Goal: Task Accomplishment & Management: Use online tool/utility

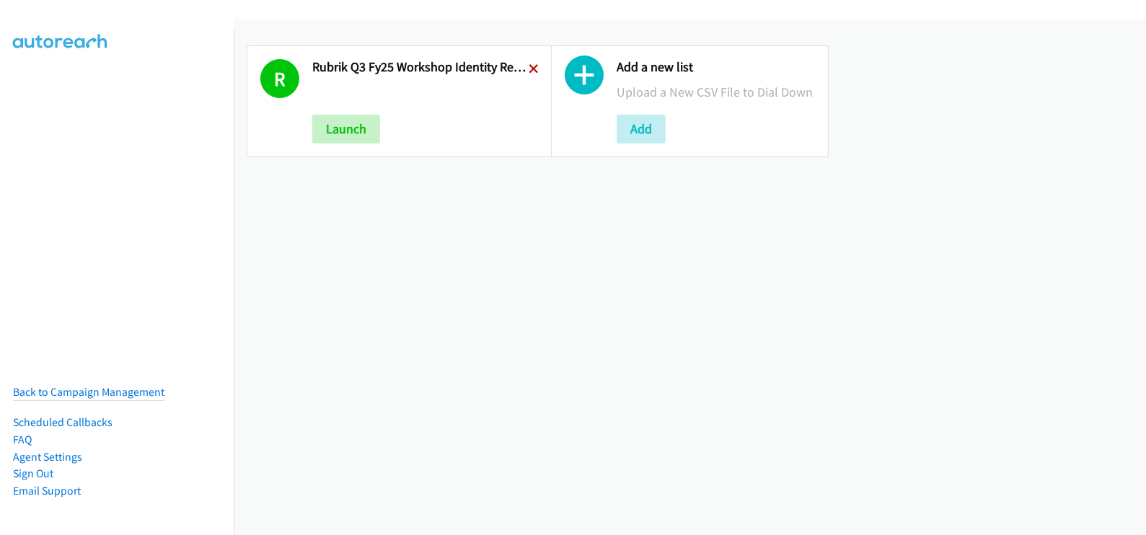
click at [530, 67] on icon at bounding box center [534, 70] width 10 height 10
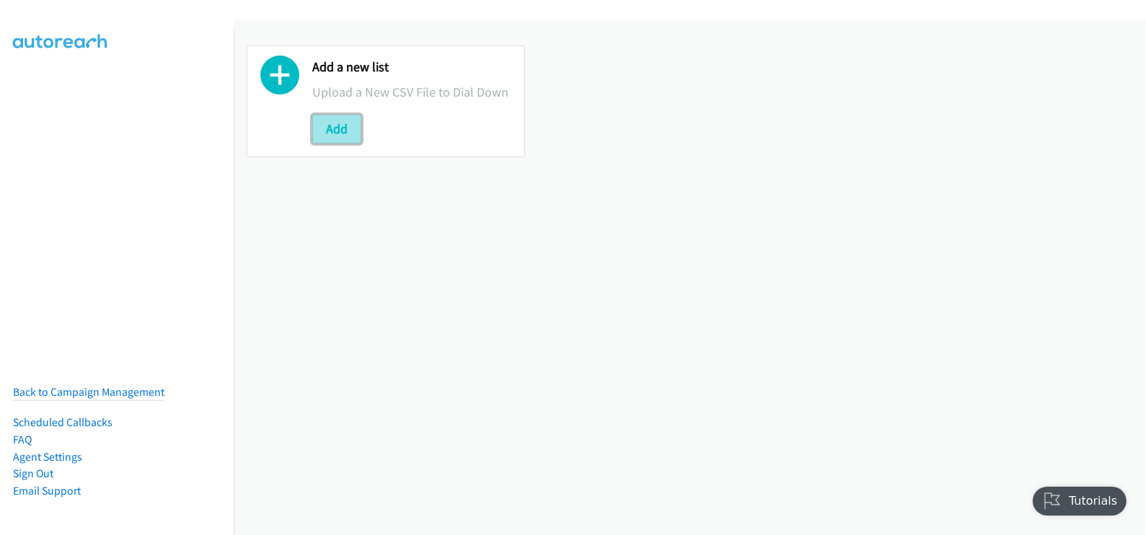
click at [353, 117] on button "Add" at bounding box center [336, 129] width 49 height 29
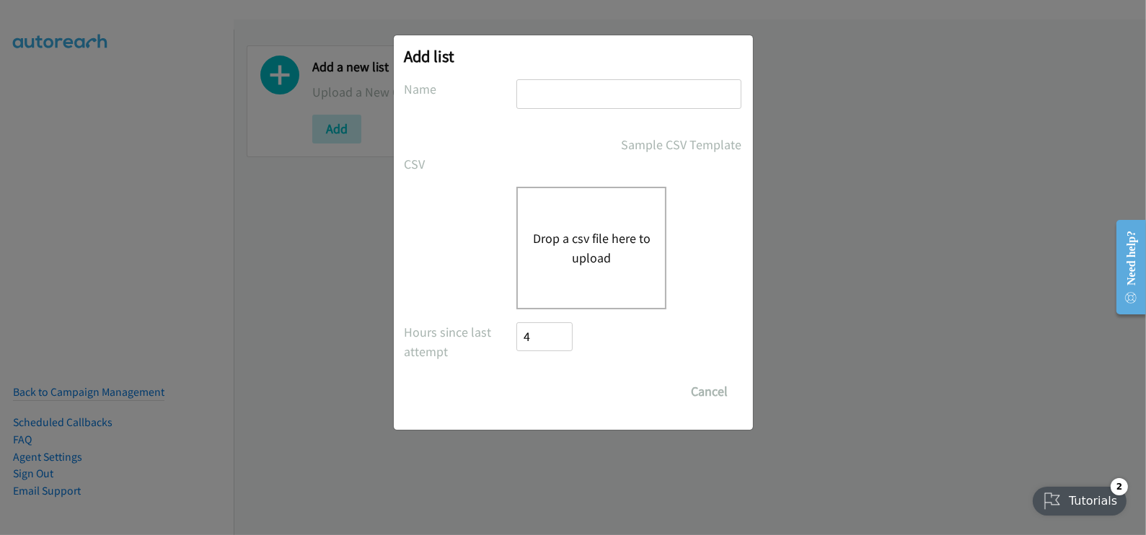
click at [613, 104] on input "text" at bounding box center [628, 94] width 225 height 30
click at [587, 94] on input "text" at bounding box center [628, 94] width 225 height 30
paste input "HP FY25 Q4 ACS Z Workstation Opex - AU"
type input "HP FY25 Q4 ACS Z Workstation Opex - AU"
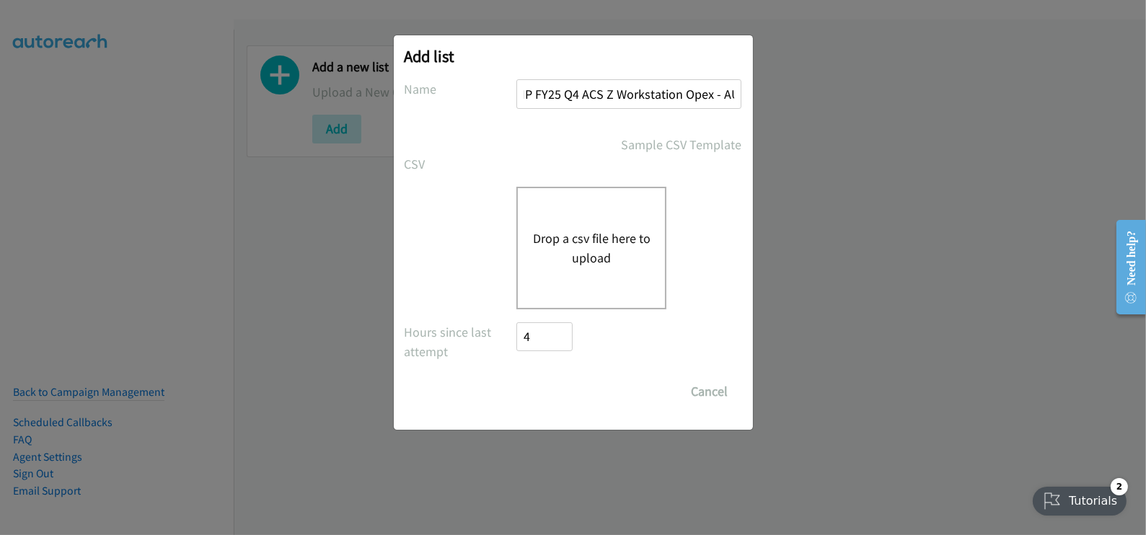
click at [583, 217] on div "Drop a csv file here to upload" at bounding box center [591, 248] width 150 height 123
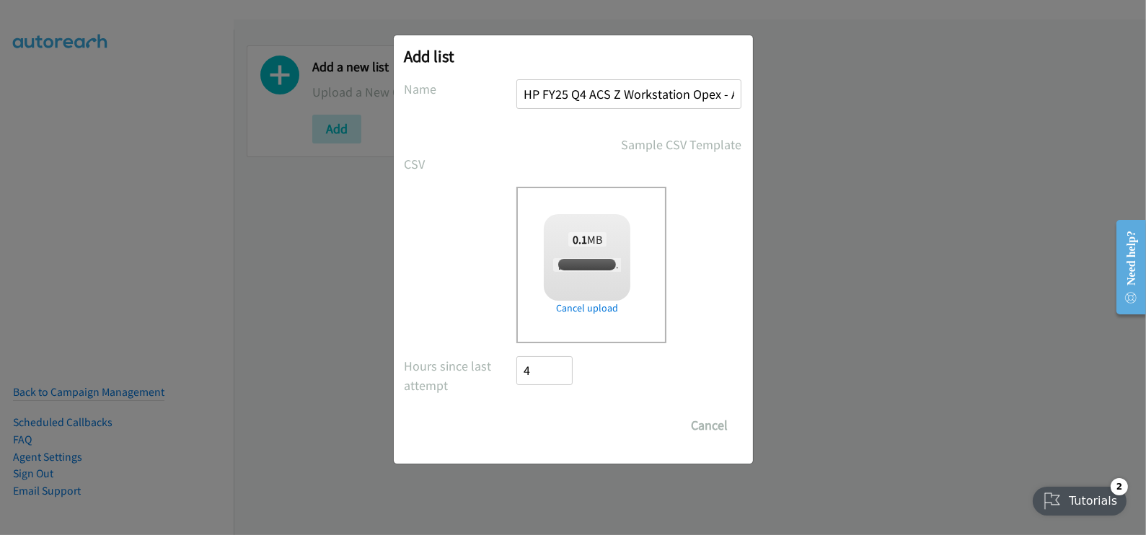
checkbox input "true"
click at [554, 423] on input "Save List" at bounding box center [555, 425] width 76 height 29
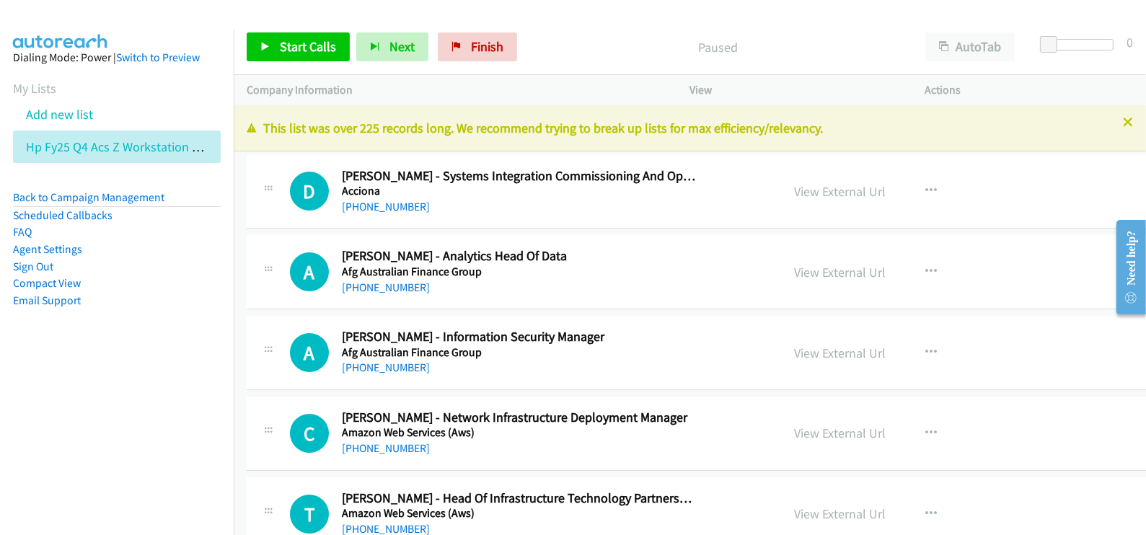
click at [794, 191] on link "View External Url" at bounding box center [840, 191] width 92 height 17
click at [186, 418] on nav "Dialing Mode: Power | Switch to Preview My Lists Add new list Hp Fy25 Q4 Acs Z …" at bounding box center [117, 297] width 234 height 535
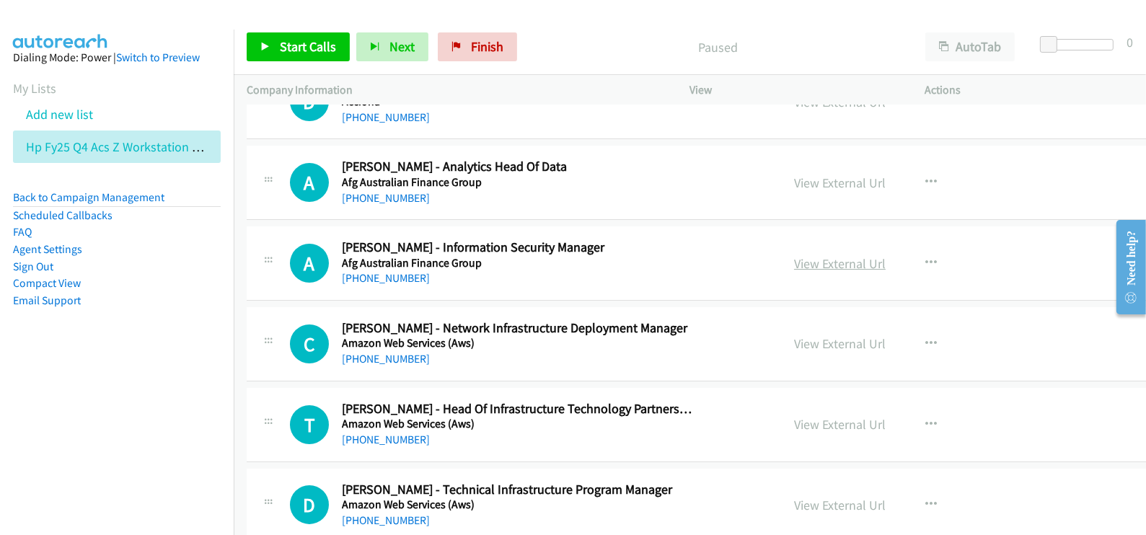
click at [794, 259] on link "View External Url" at bounding box center [840, 263] width 92 height 17
click at [133, 395] on nav "Dialing Mode: Power | Switch to Preview My Lists Add new list Hp Fy25 Q4 Acs Z …" at bounding box center [117, 297] width 234 height 535
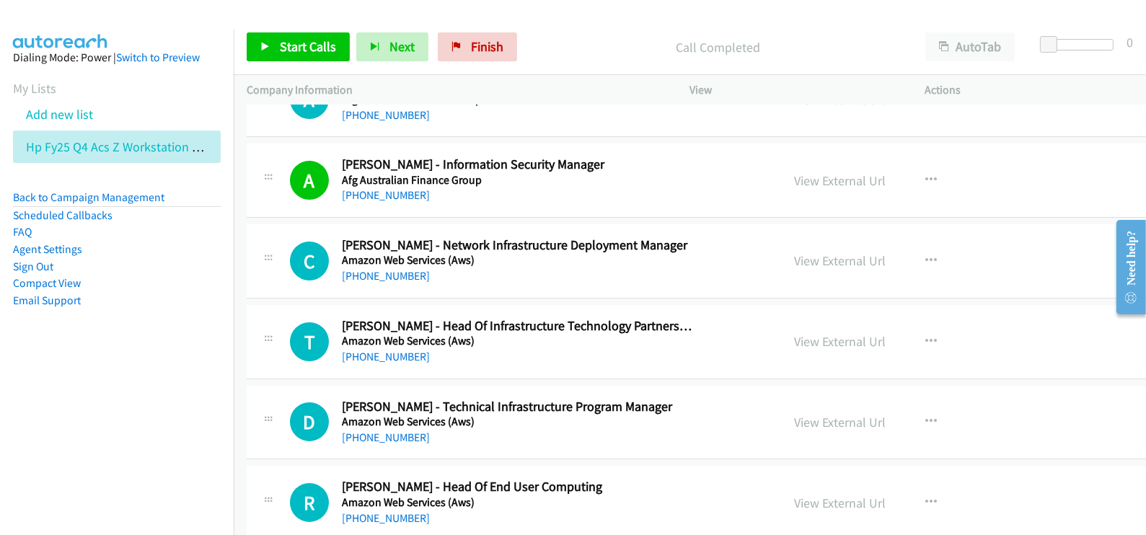
scroll to position [180, 0]
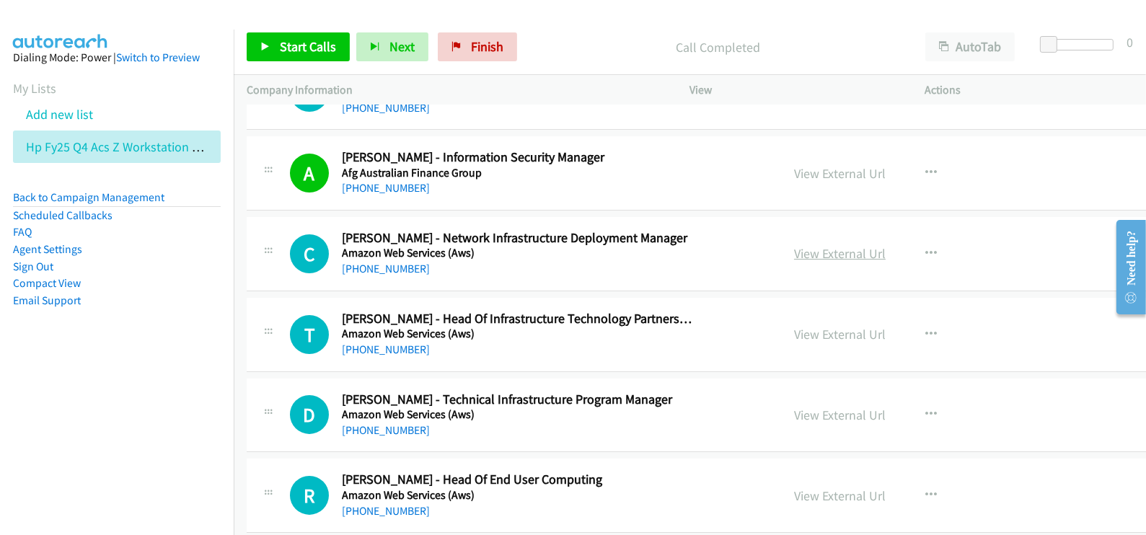
click at [794, 257] on link "View External Url" at bounding box center [840, 253] width 92 height 17
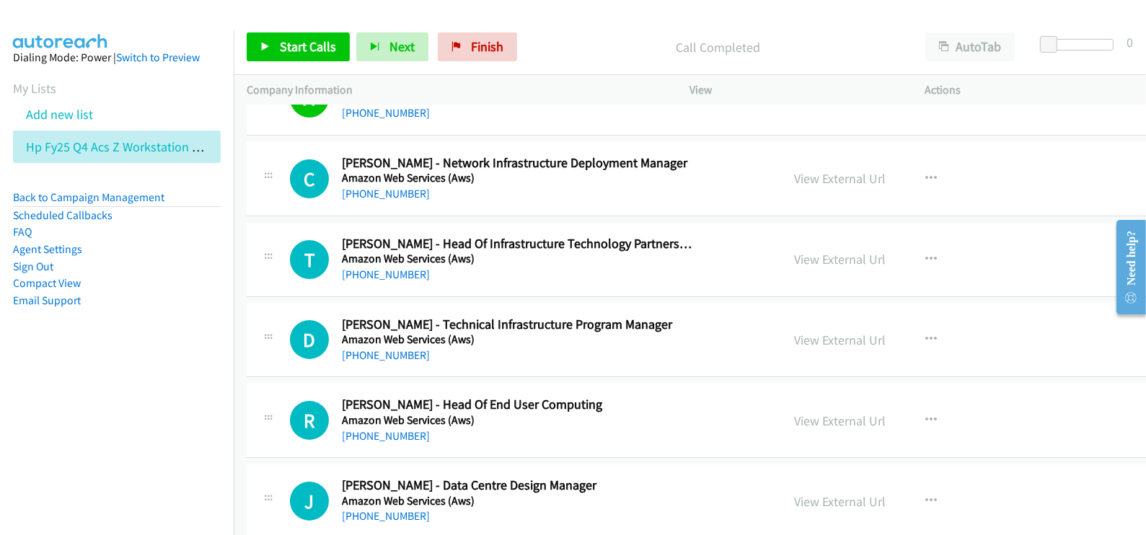
scroll to position [270, 0]
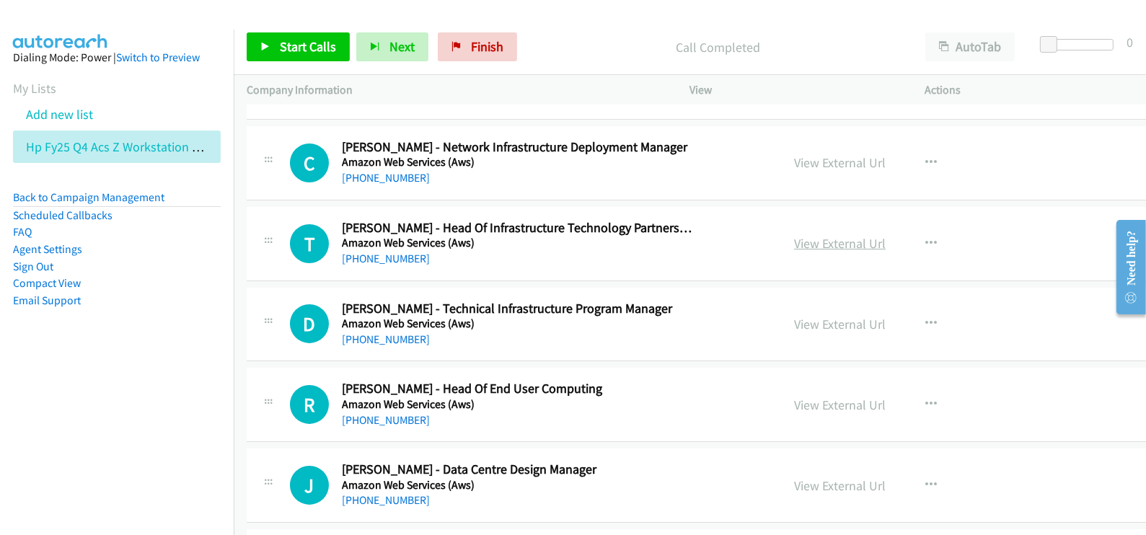
click at [794, 243] on link "View External Url" at bounding box center [840, 243] width 92 height 17
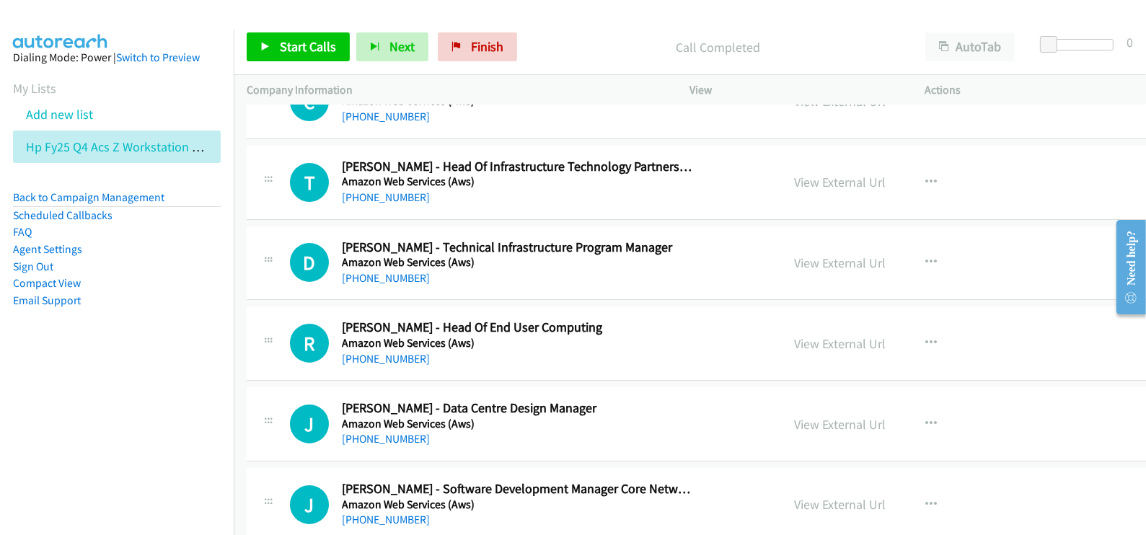
scroll to position [360, 0]
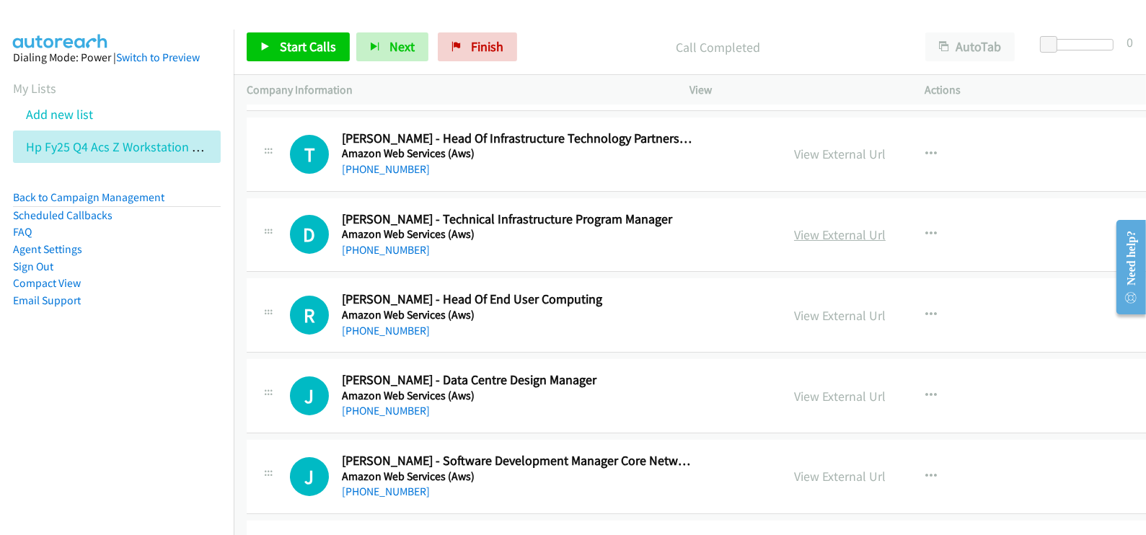
click at [794, 229] on link "View External Url" at bounding box center [840, 234] width 92 height 17
click at [794, 237] on link "View External Url" at bounding box center [840, 234] width 92 height 17
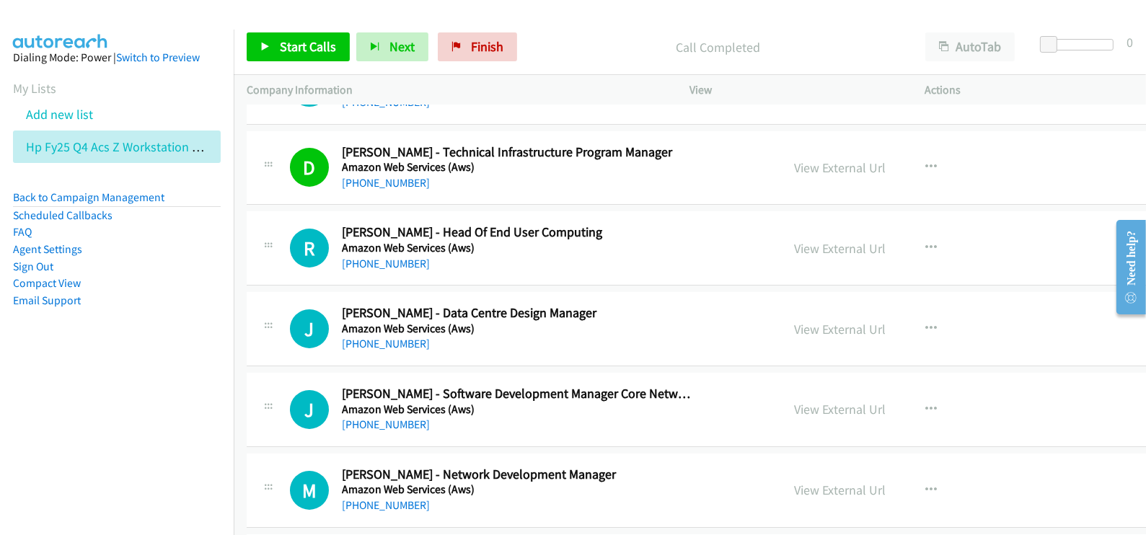
scroll to position [451, 0]
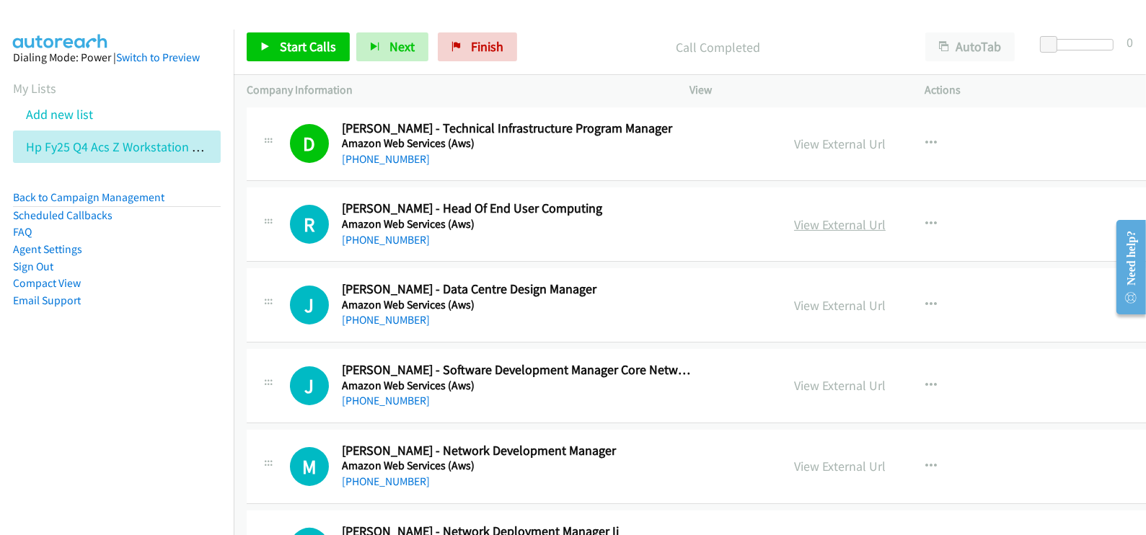
click at [794, 225] on link "View External Url" at bounding box center [840, 224] width 92 height 17
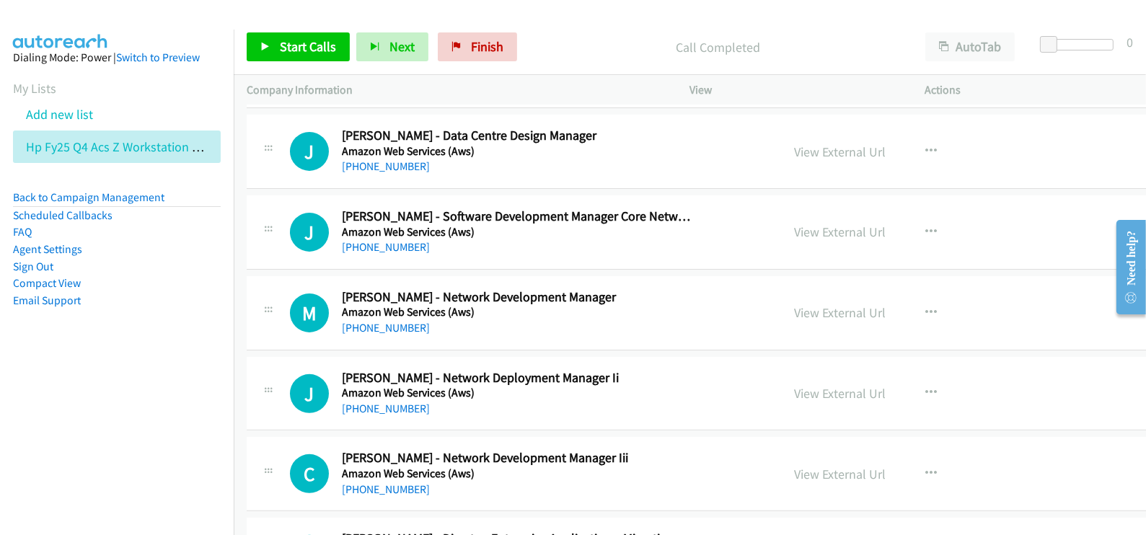
scroll to position [630, 0]
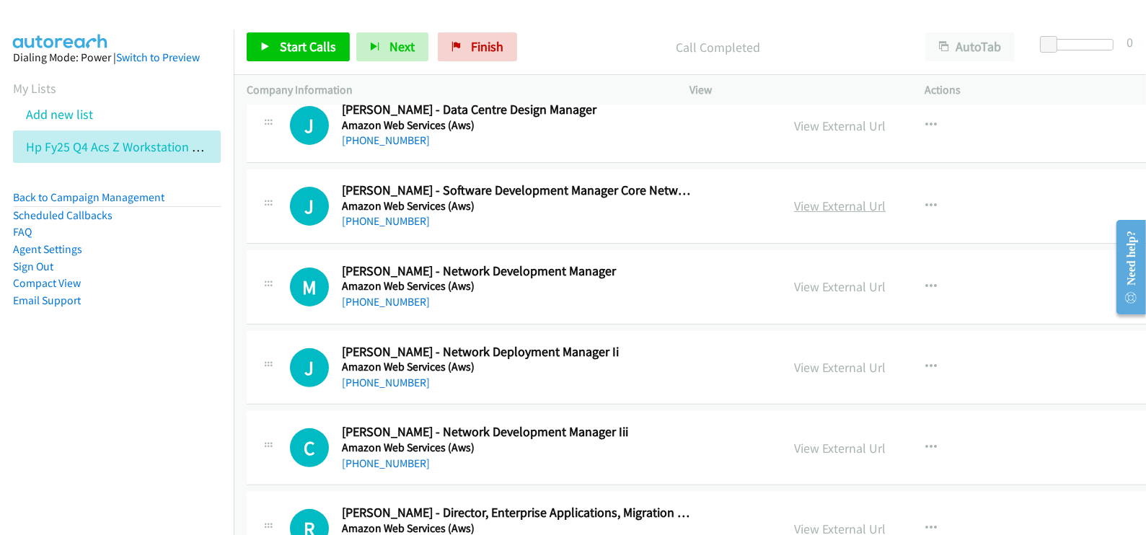
click at [794, 213] on div "View External Url" at bounding box center [840, 205] width 92 height 19
click at [794, 210] on link "View External Url" at bounding box center [840, 206] width 92 height 17
click at [794, 286] on link "View External Url" at bounding box center [840, 286] width 92 height 17
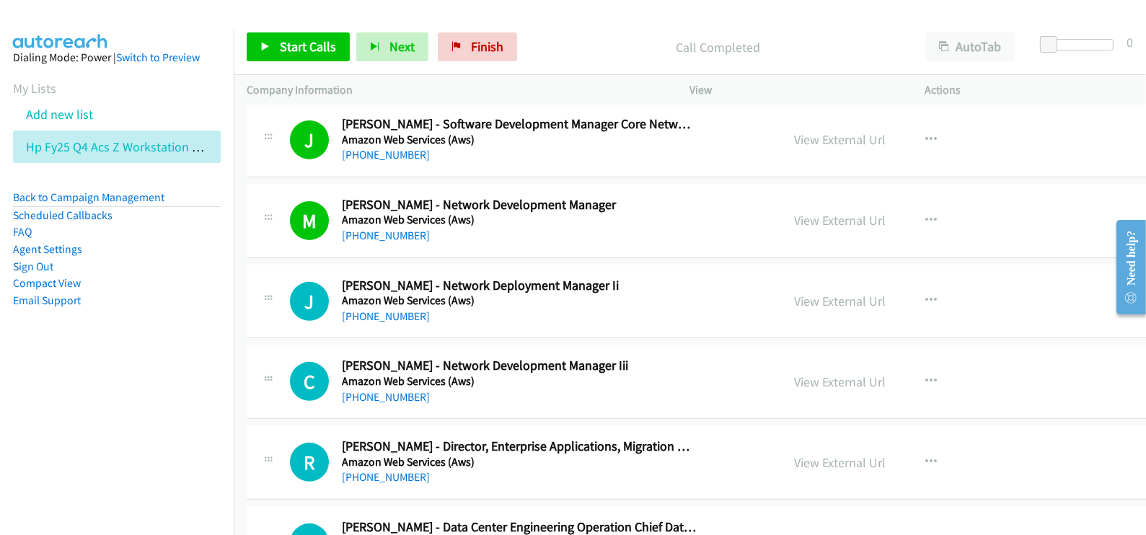
scroll to position [721, 0]
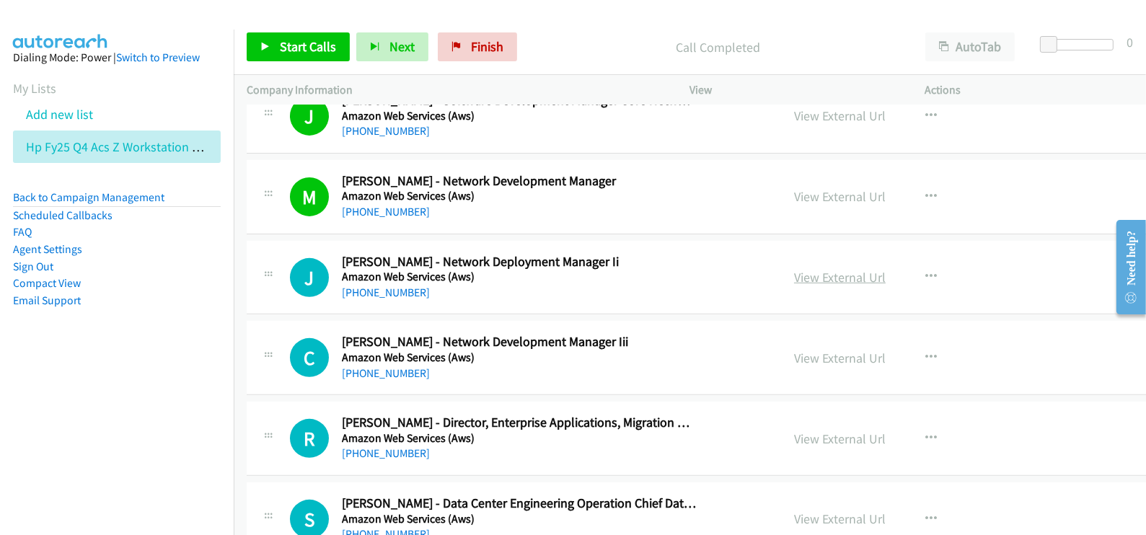
click at [794, 276] on link "View External Url" at bounding box center [840, 277] width 92 height 17
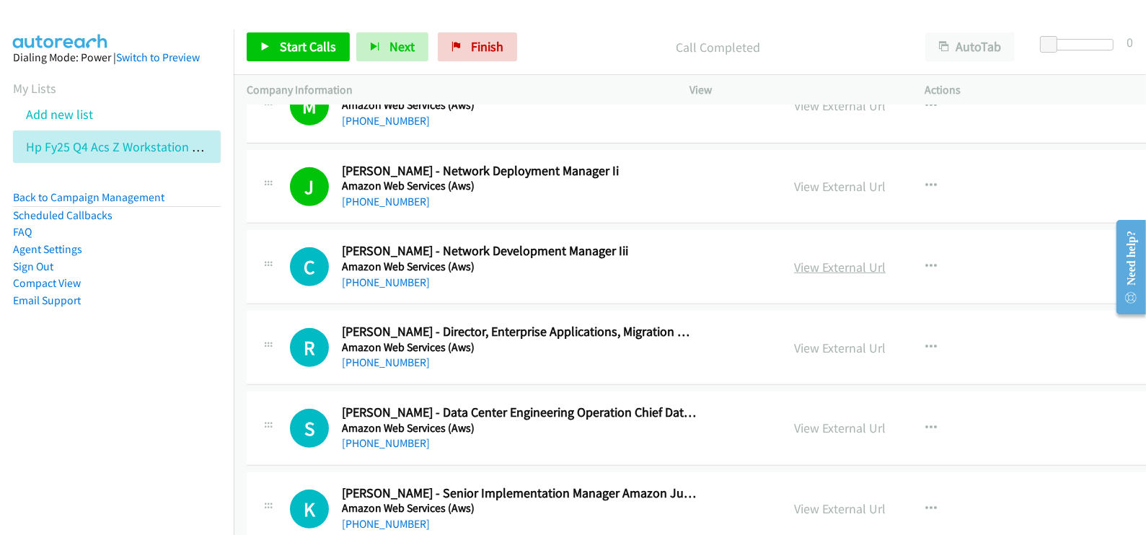
click at [794, 262] on link "View External Url" at bounding box center [840, 267] width 92 height 17
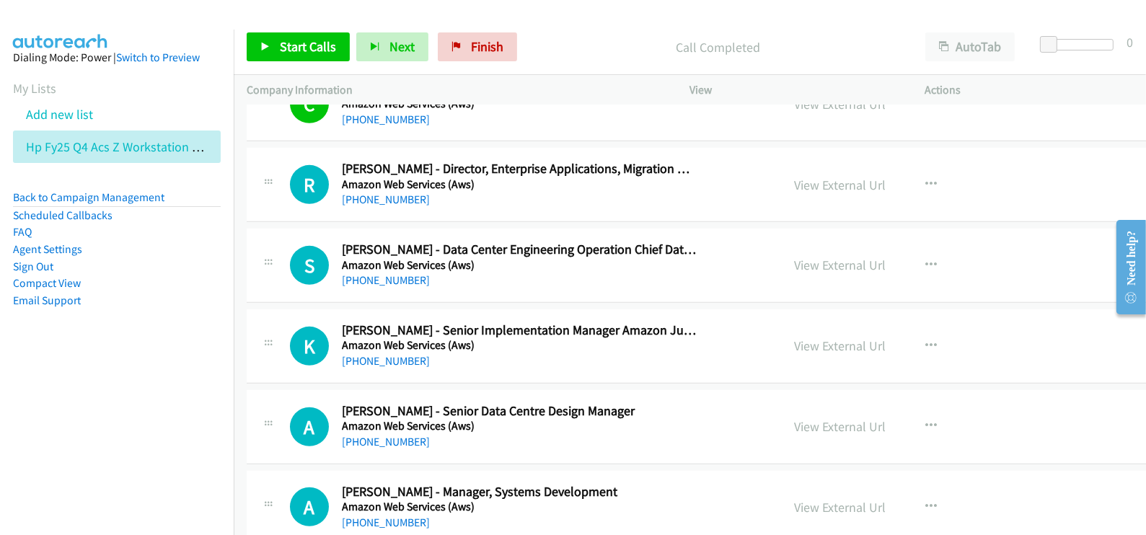
scroll to position [992, 0]
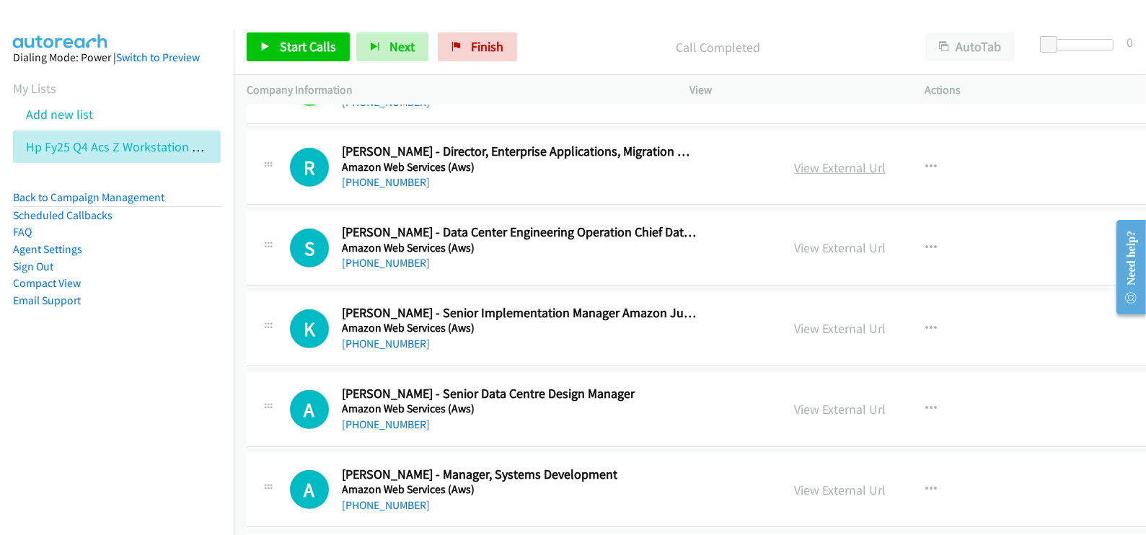
click at [794, 164] on link "View External Url" at bounding box center [840, 167] width 92 height 17
click at [794, 243] on link "View External Url" at bounding box center [840, 247] width 92 height 17
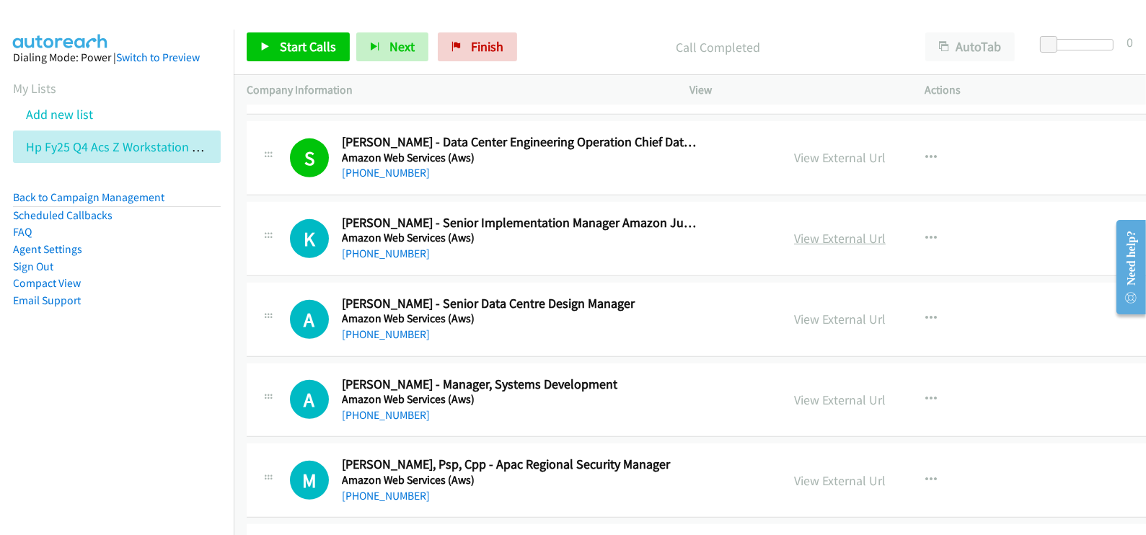
click at [794, 242] on link "View External Url" at bounding box center [840, 238] width 92 height 17
click at [912, 312] on button "button" at bounding box center [931, 318] width 39 height 29
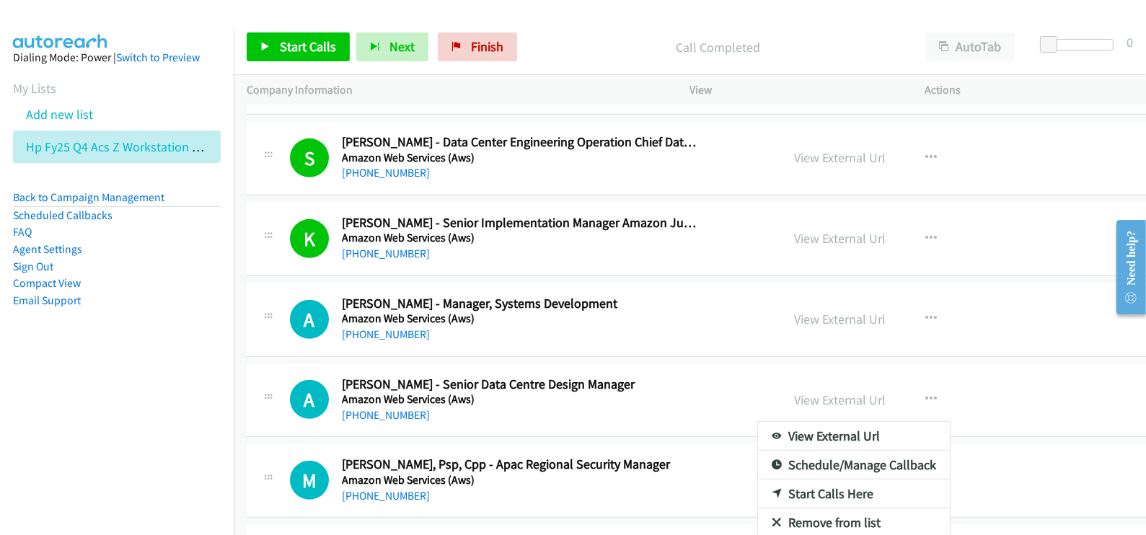
click at [303, 41] on div at bounding box center [573, 267] width 1146 height 535
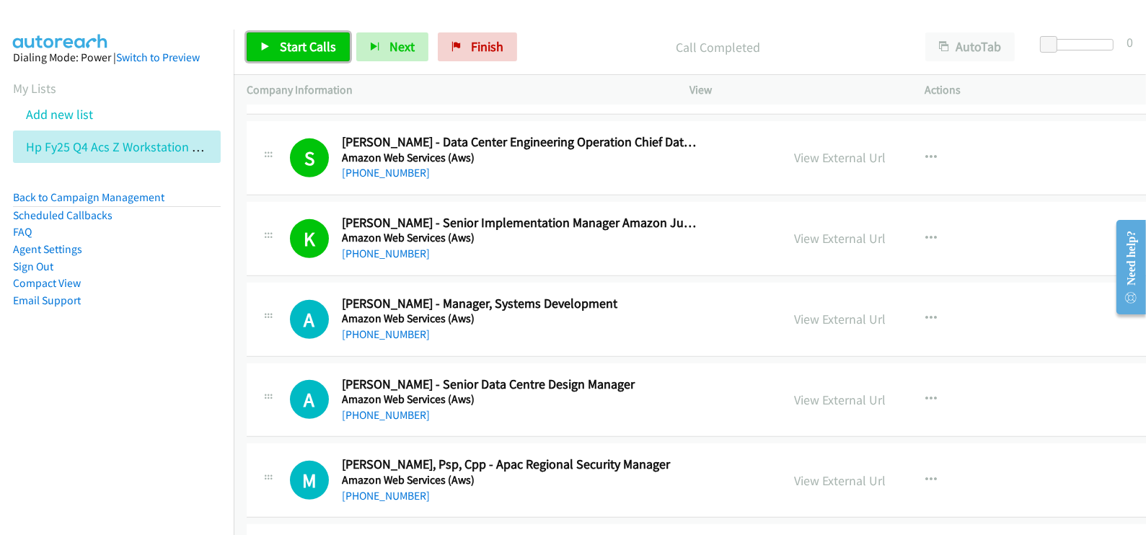
click at [303, 45] on span "Start Calls" at bounding box center [308, 46] width 56 height 17
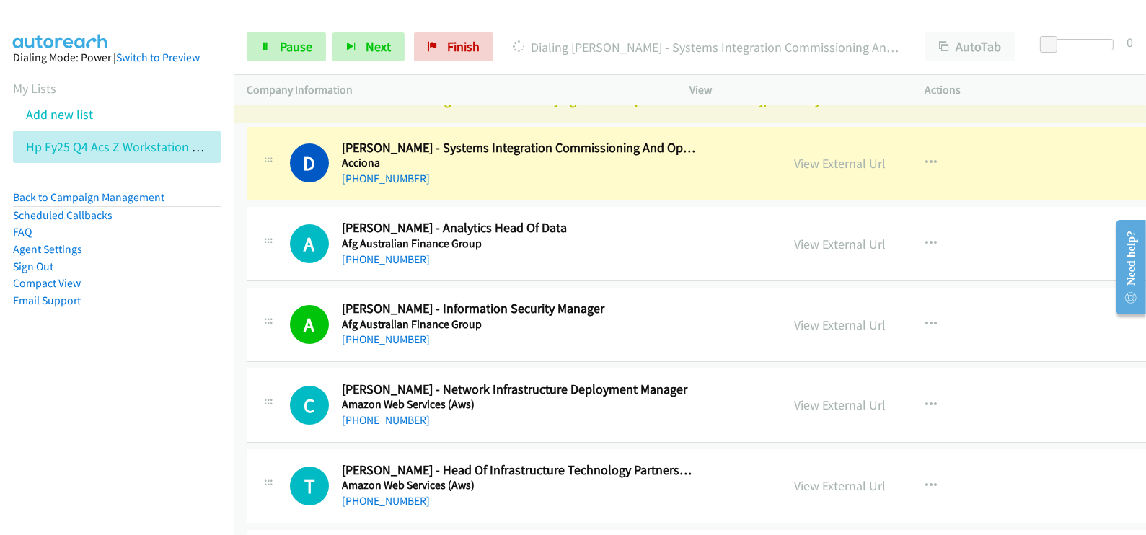
scroll to position [0, 0]
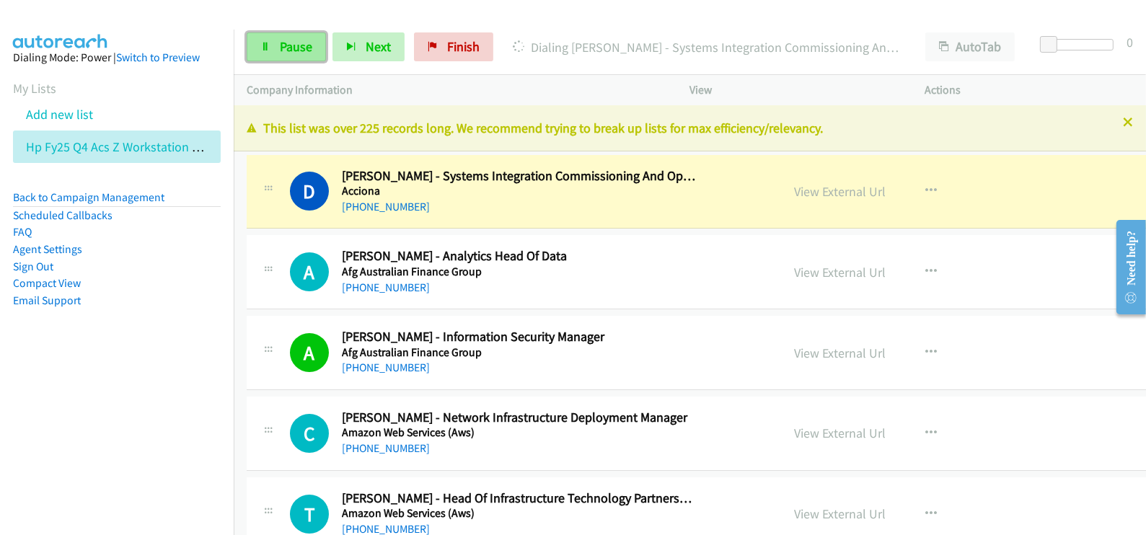
click at [293, 43] on span "Pause" at bounding box center [296, 46] width 32 height 17
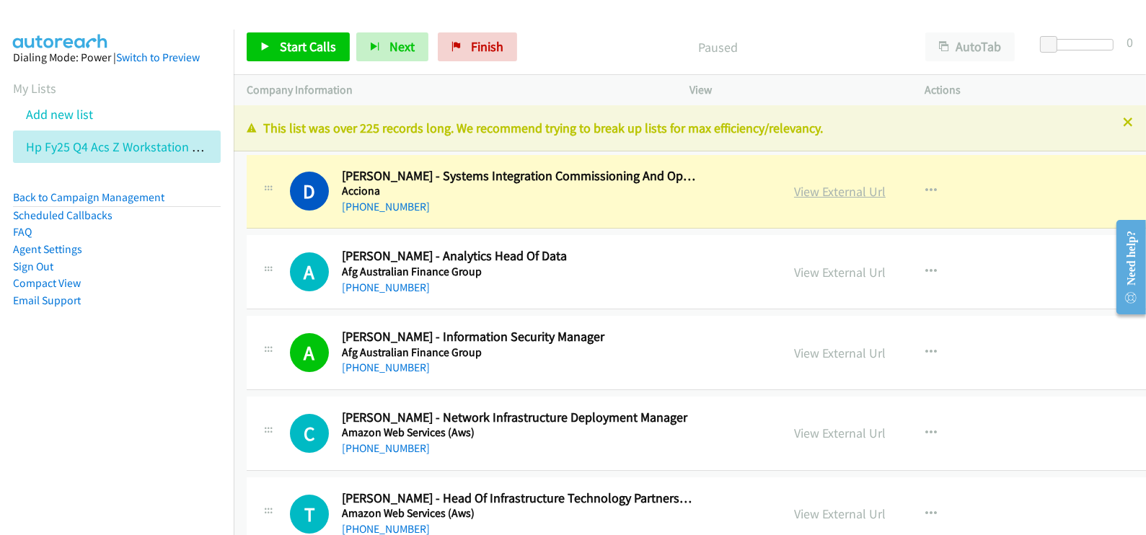
click at [794, 186] on link "View External Url" at bounding box center [840, 191] width 92 height 17
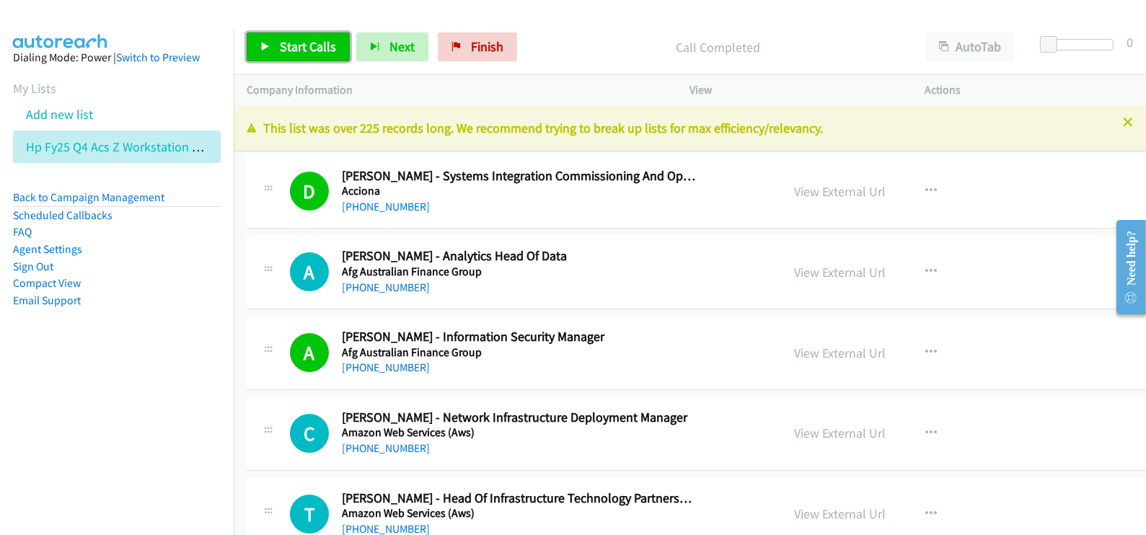
click at [314, 55] on link "Start Calls" at bounding box center [298, 46] width 103 height 29
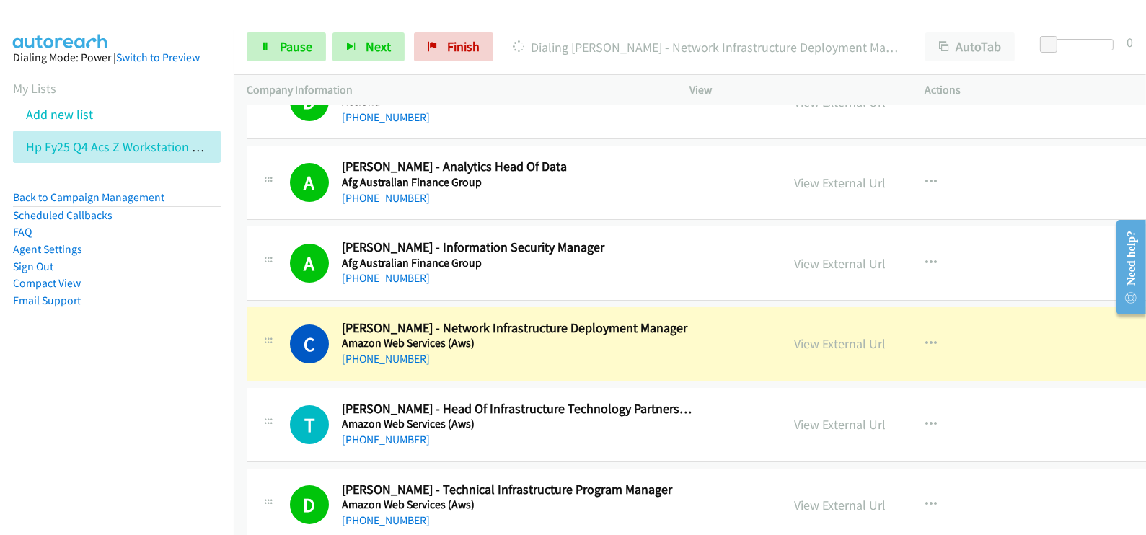
scroll to position [180, 0]
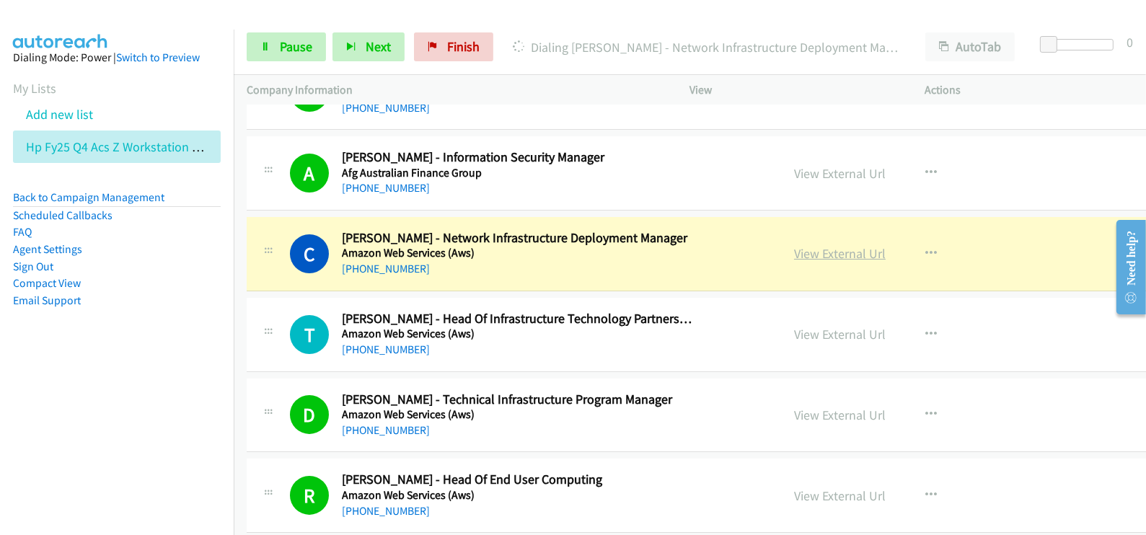
click at [794, 255] on link "View External Url" at bounding box center [840, 253] width 92 height 17
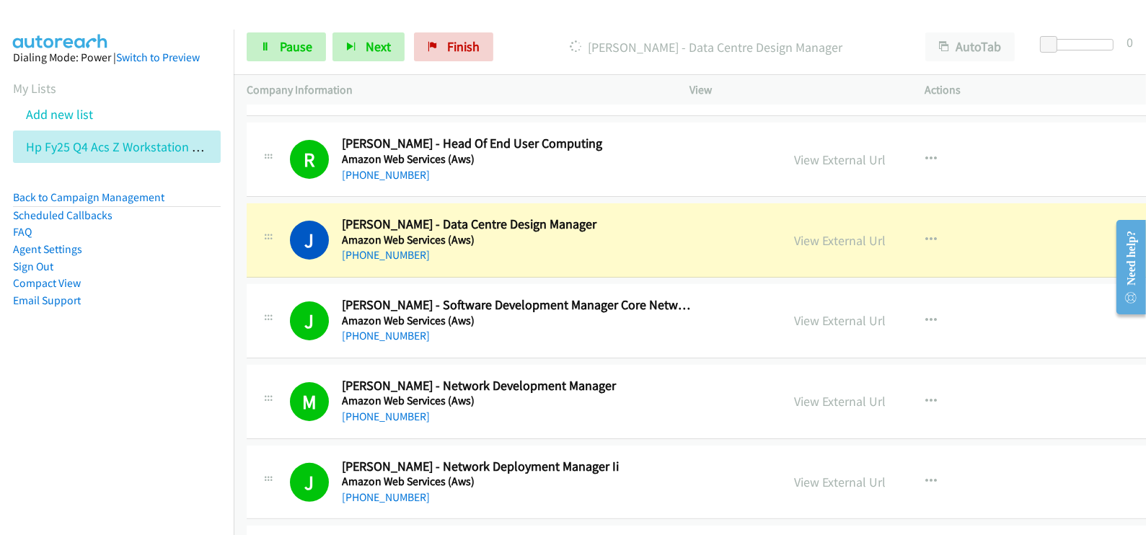
scroll to position [541, 0]
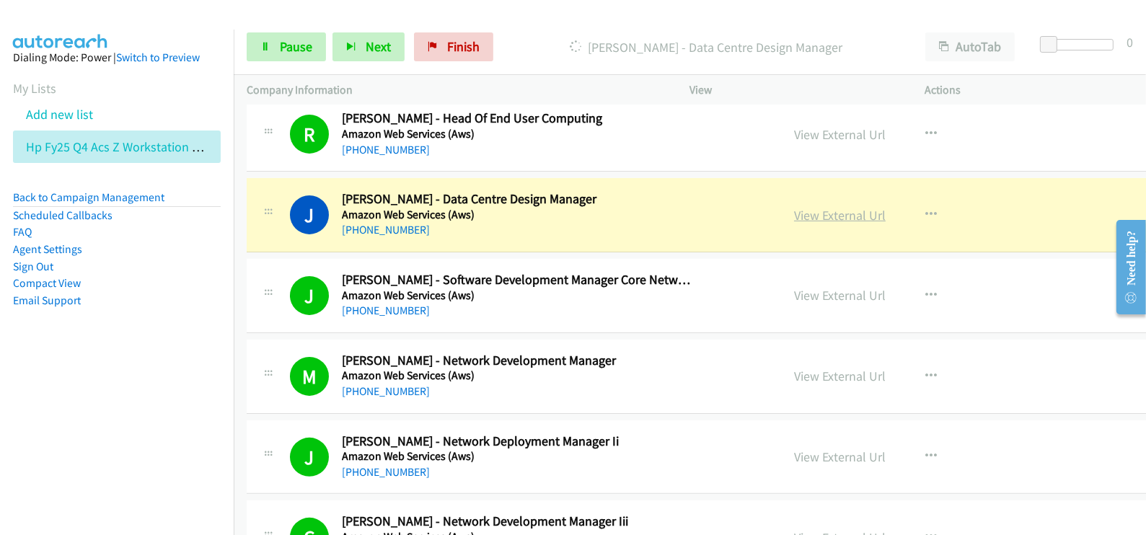
click at [794, 213] on link "View External Url" at bounding box center [840, 215] width 92 height 17
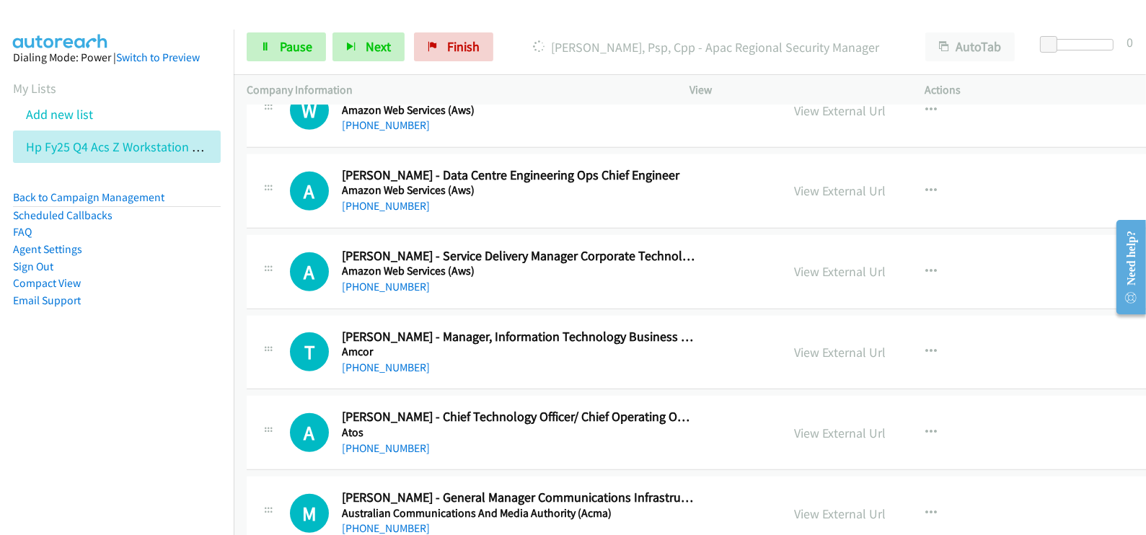
scroll to position [1352, 0]
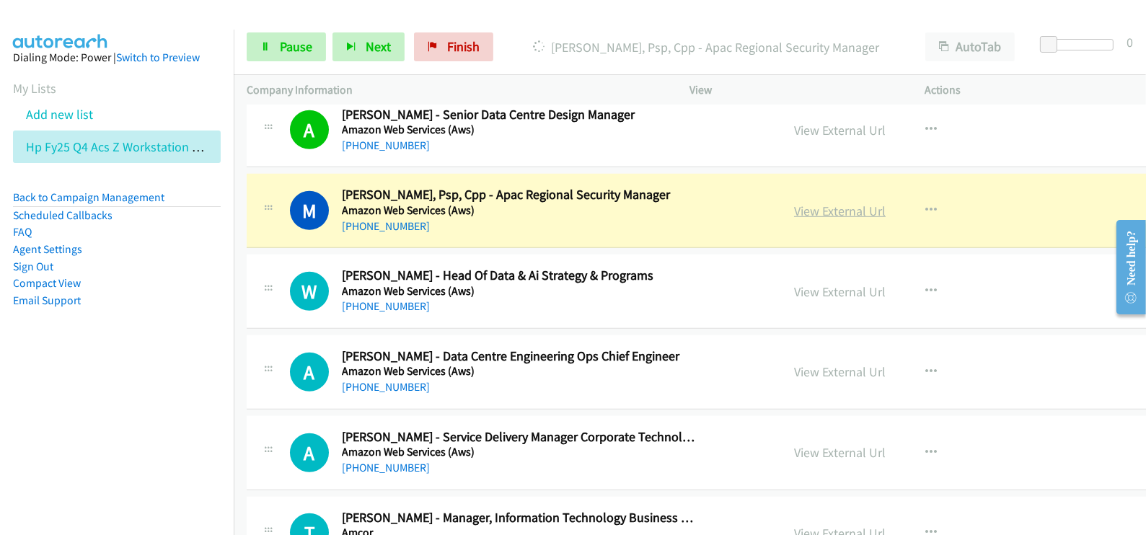
click at [794, 208] on link "View External Url" at bounding box center [840, 211] width 92 height 17
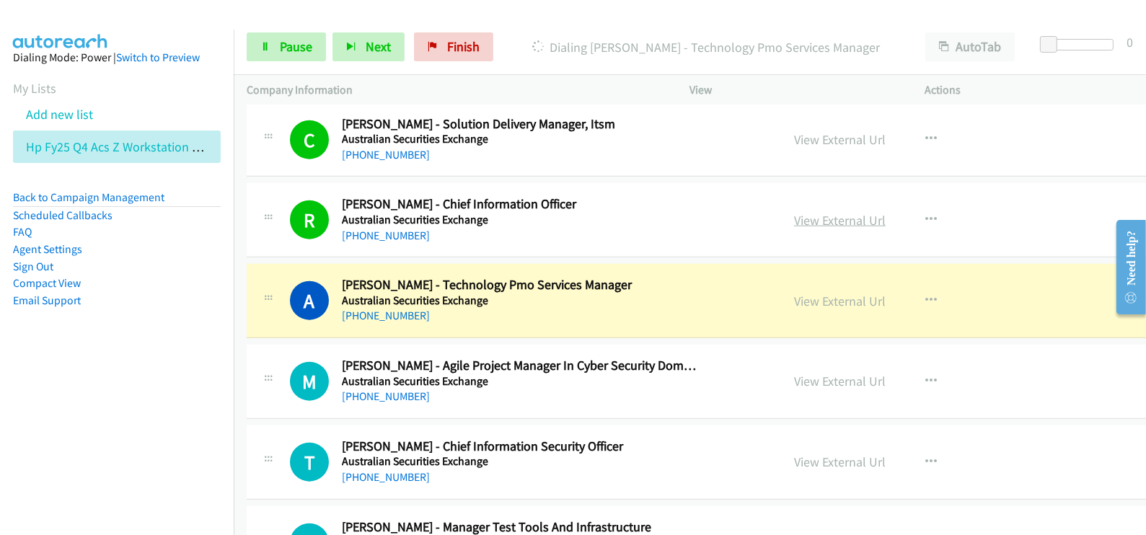
scroll to position [2253, 0]
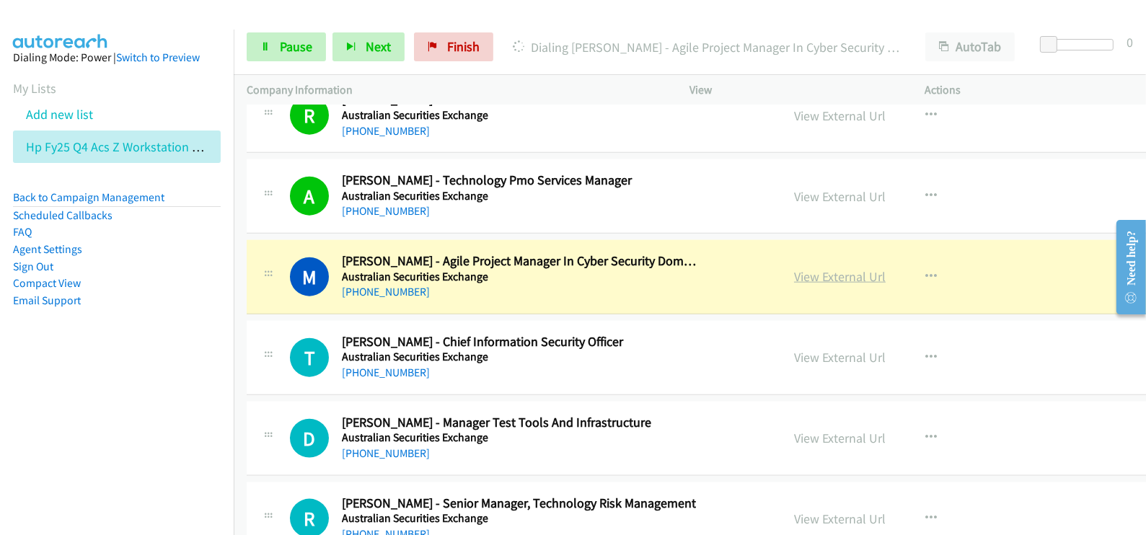
click at [794, 270] on link "View External Url" at bounding box center [840, 276] width 92 height 17
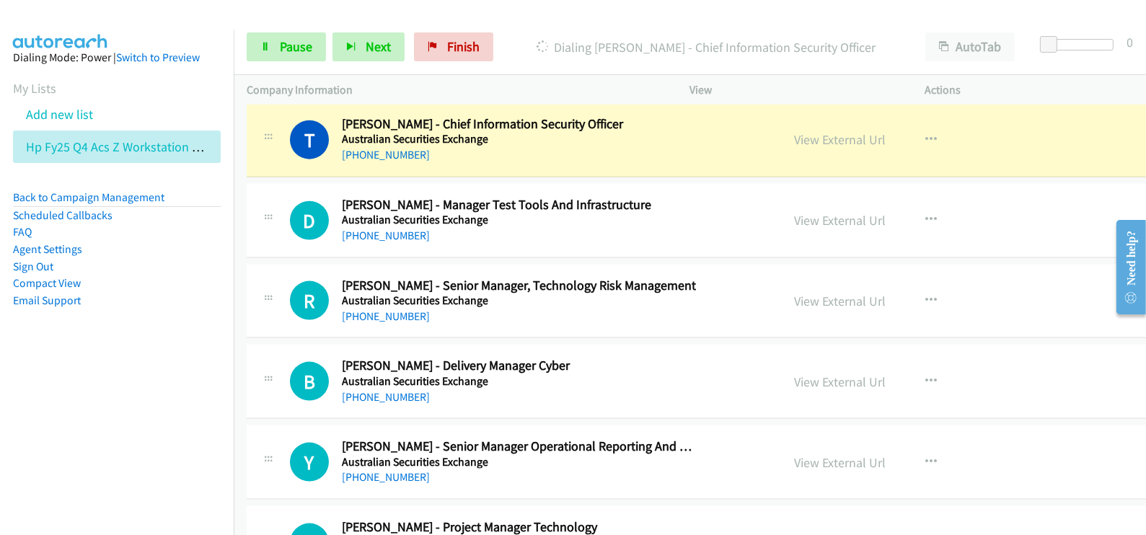
scroll to position [2434, 0]
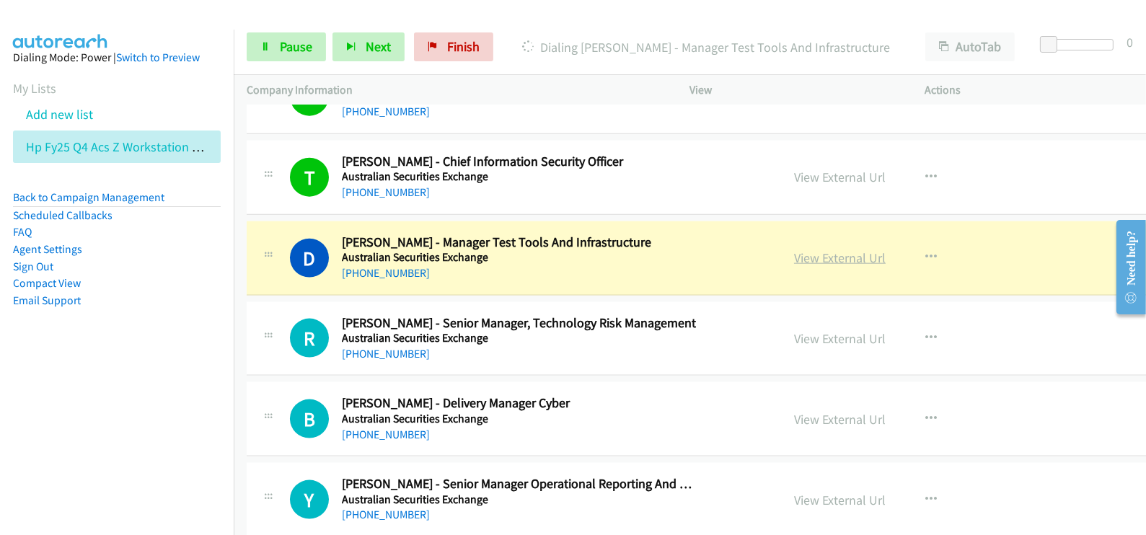
click at [794, 253] on link "View External Url" at bounding box center [840, 258] width 92 height 17
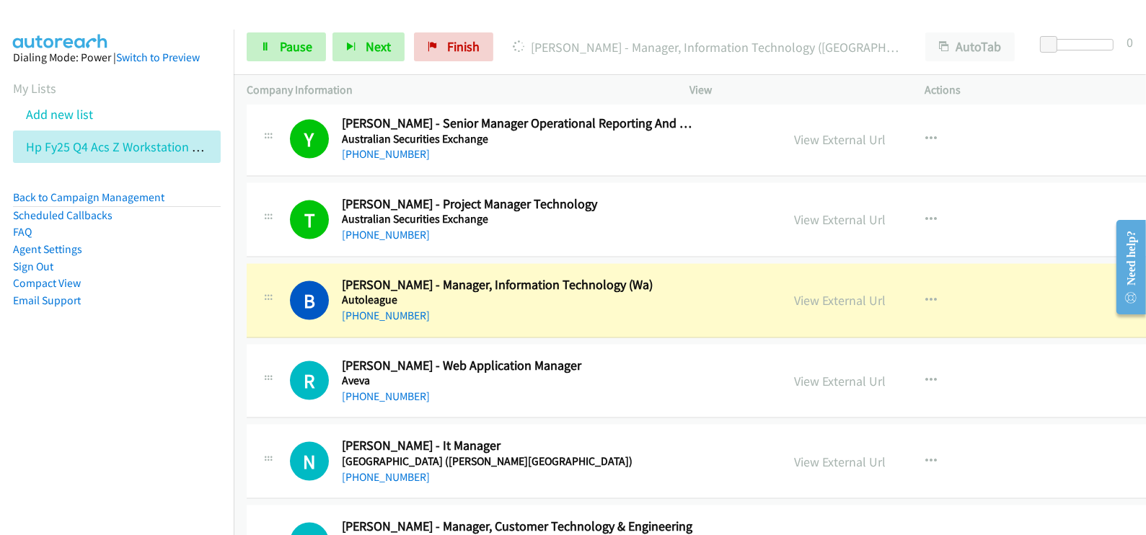
scroll to position [2884, 0]
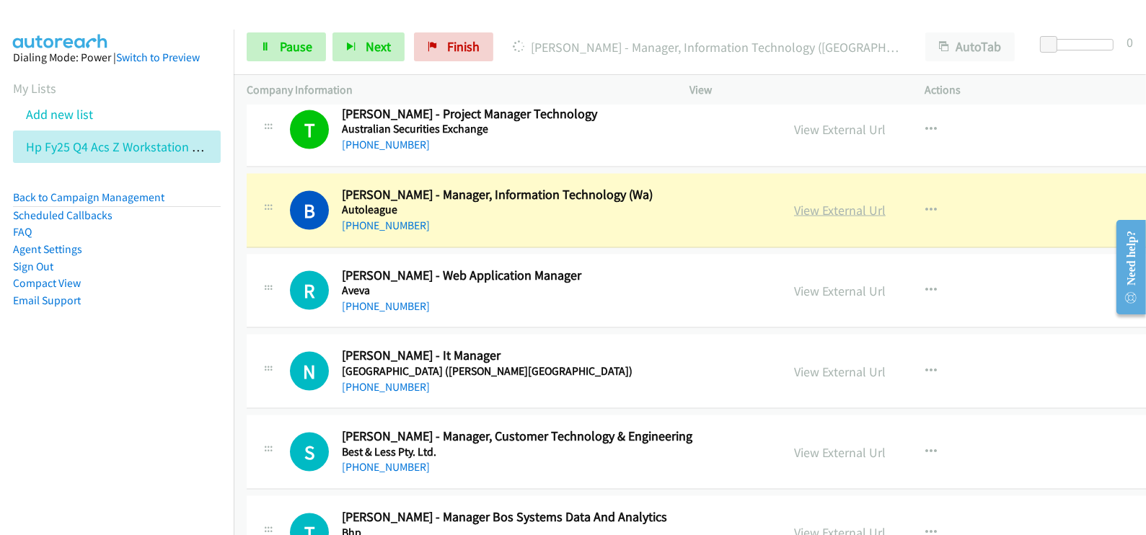
click at [794, 203] on link "View External Url" at bounding box center [840, 210] width 92 height 17
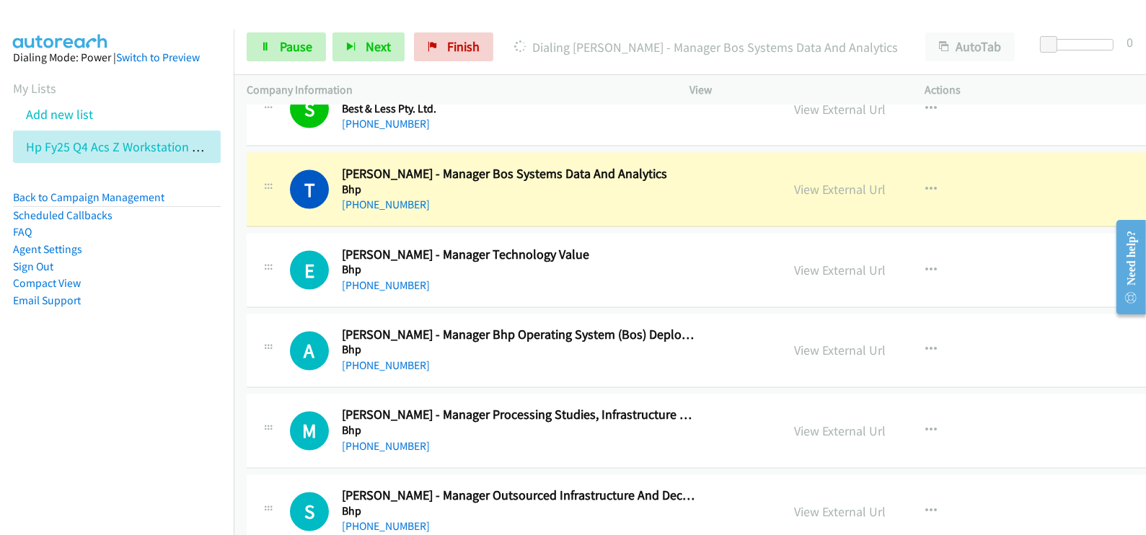
scroll to position [3246, 0]
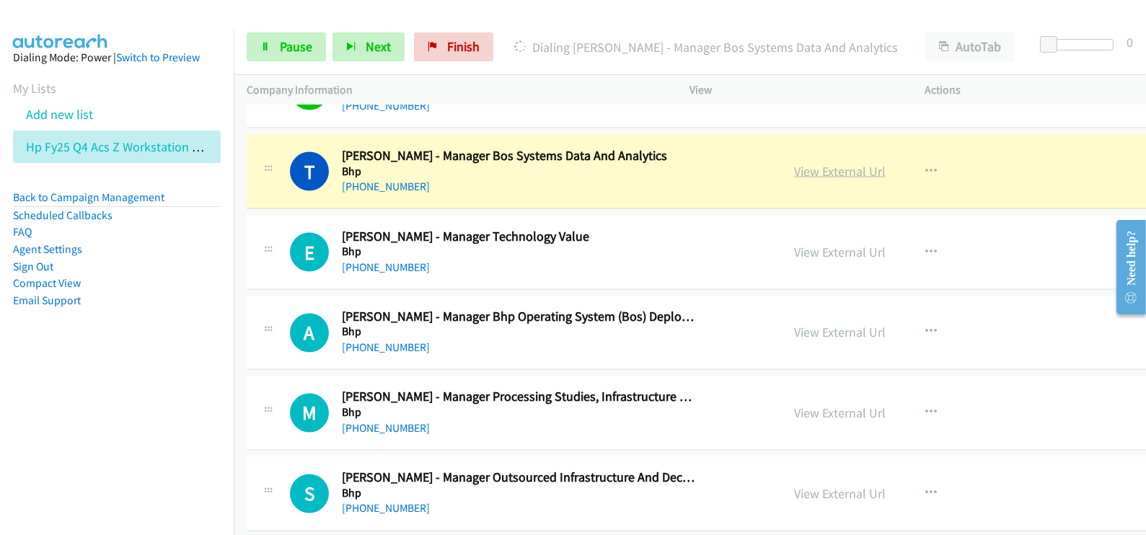
click at [794, 172] on link "View External Url" at bounding box center [840, 171] width 92 height 17
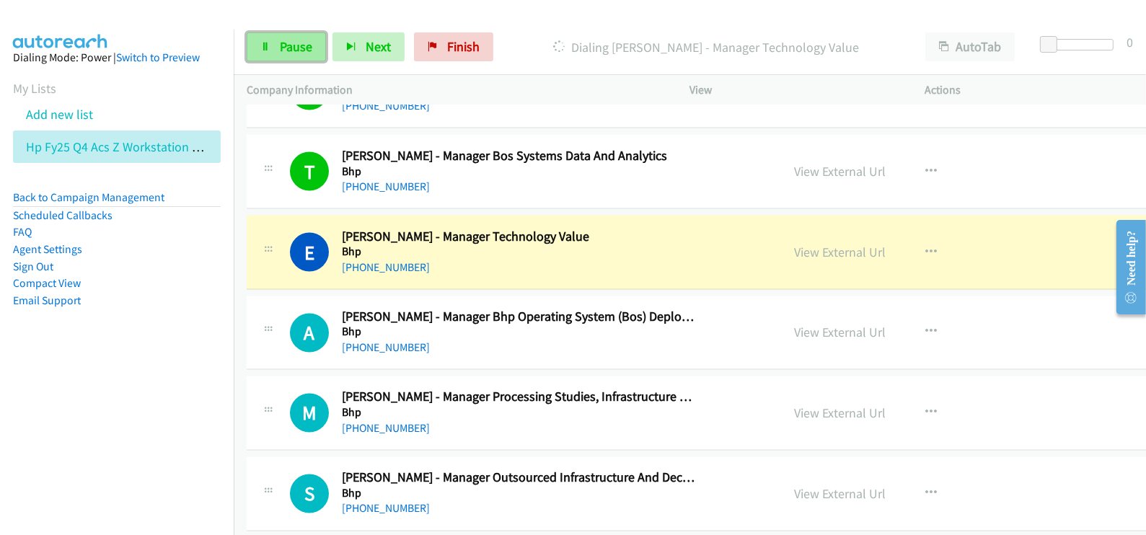
click at [278, 55] on link "Pause" at bounding box center [286, 46] width 79 height 29
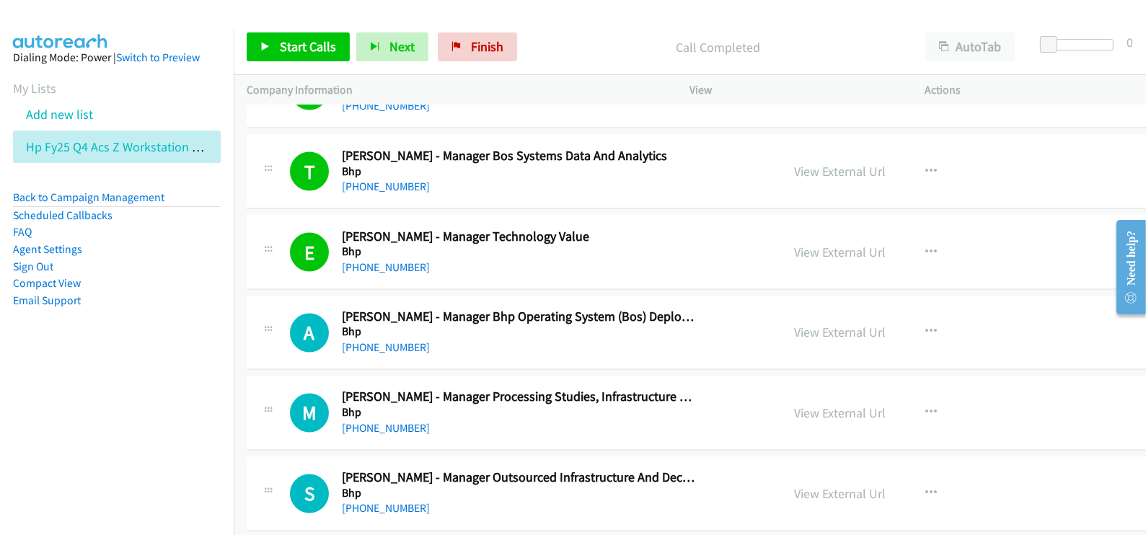
click at [1121, 256] on div "Need help?" at bounding box center [1130, 257] width 19 height 55
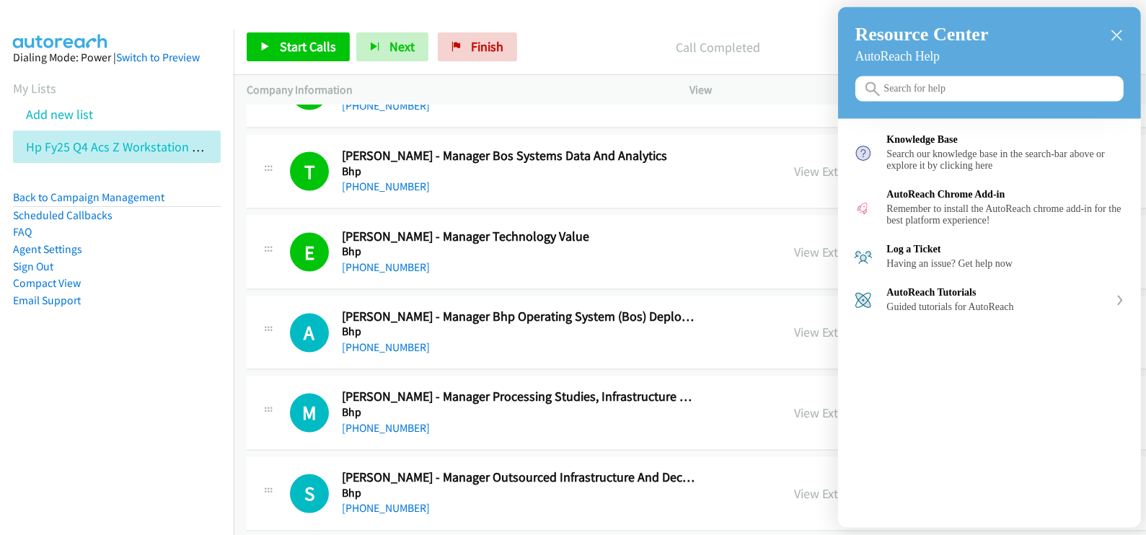
click at [303, 40] on div at bounding box center [573, 267] width 1146 height 535
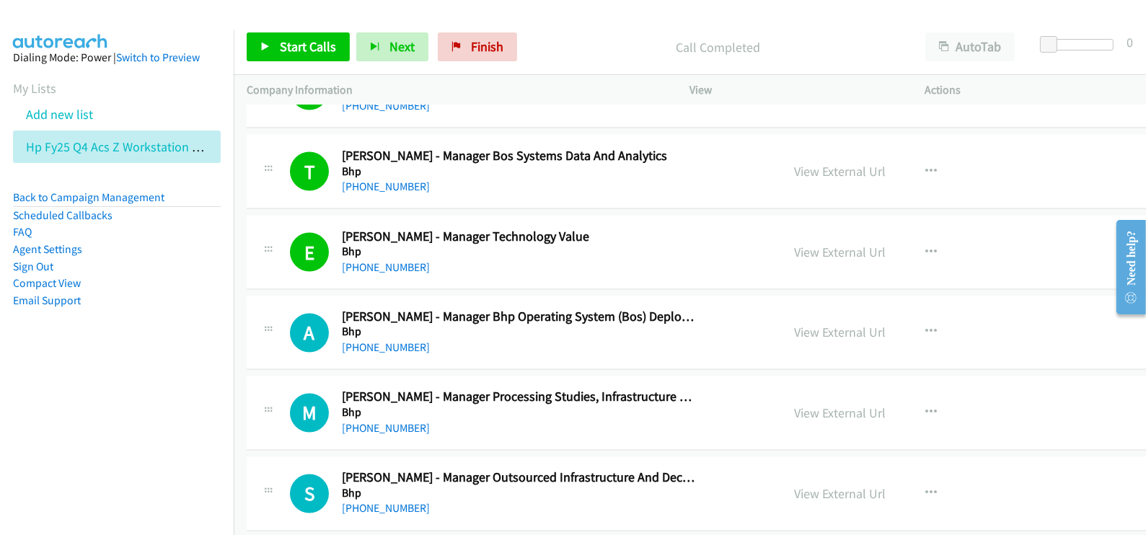
click at [310, 48] on span "Start Calls" at bounding box center [308, 46] width 56 height 17
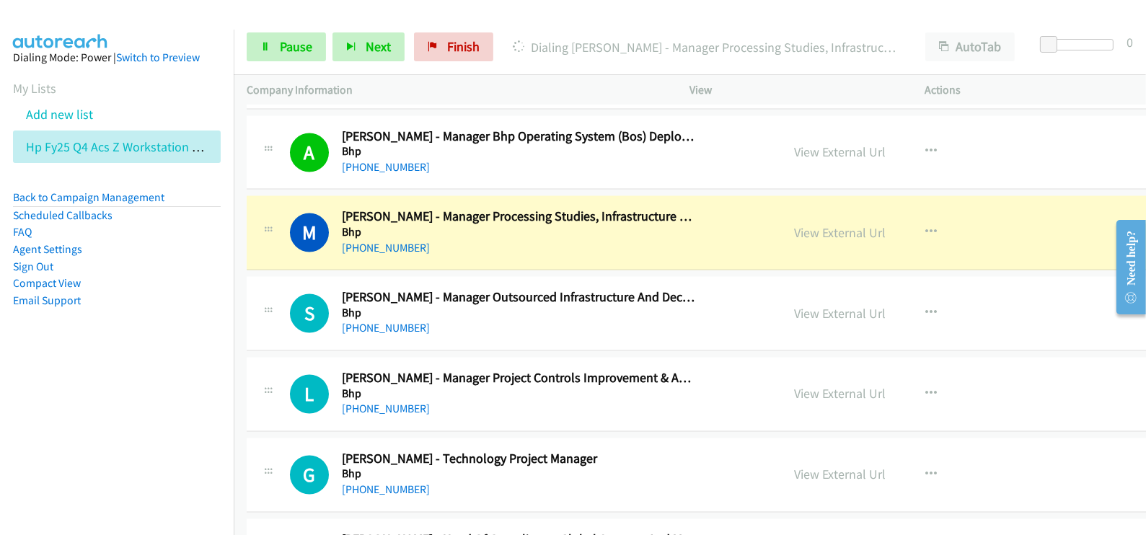
scroll to position [3516, 0]
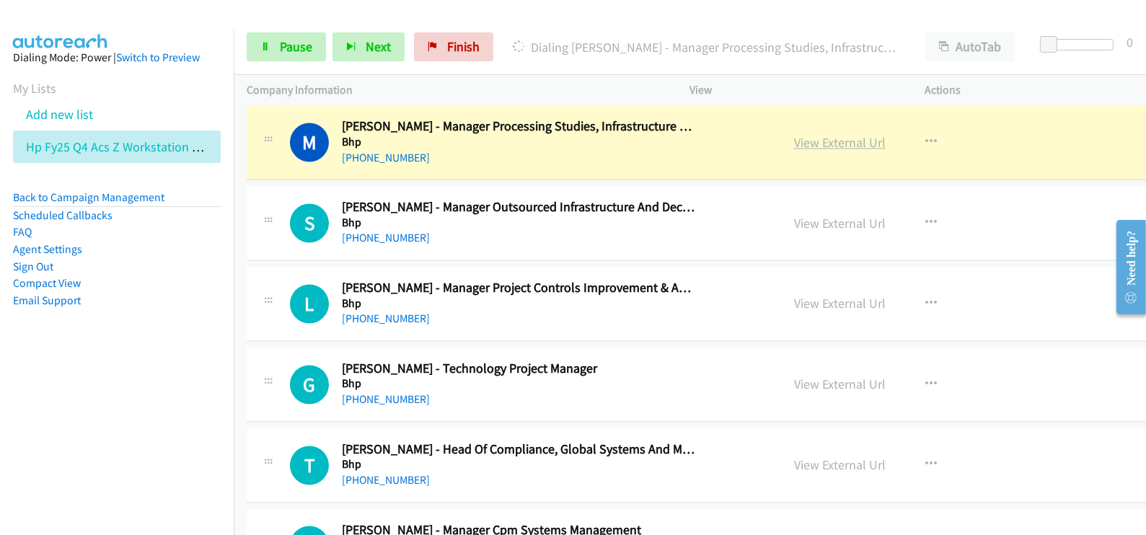
click at [794, 135] on link "View External Url" at bounding box center [840, 143] width 92 height 17
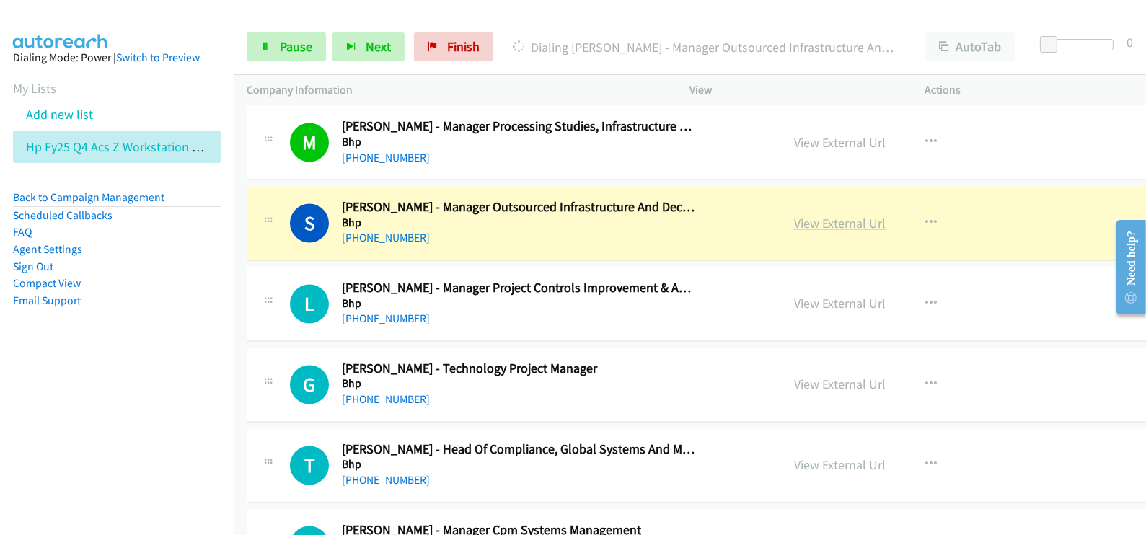
click at [794, 216] on link "View External Url" at bounding box center [840, 224] width 92 height 17
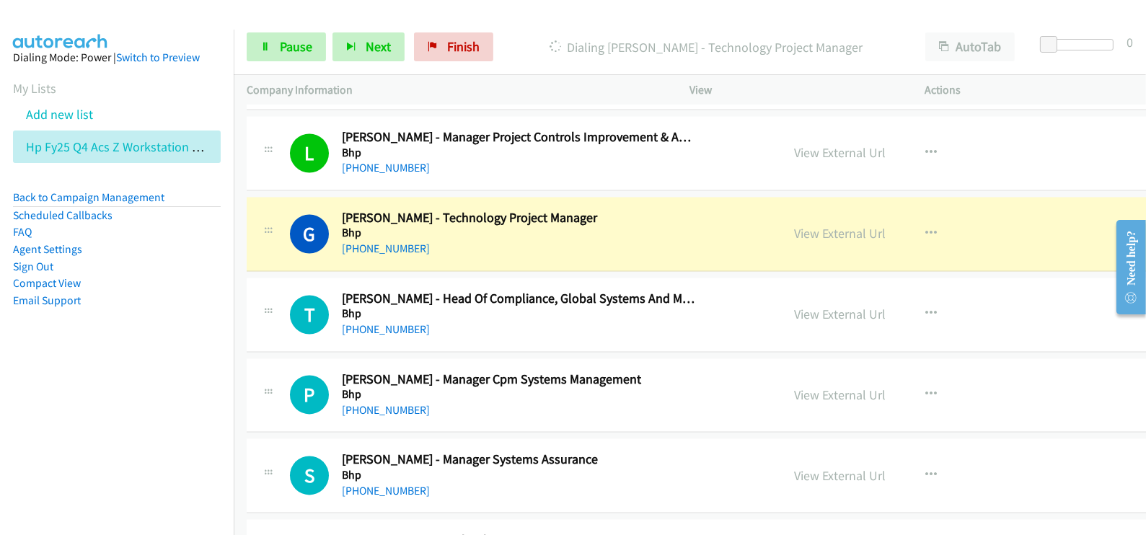
scroll to position [3697, 0]
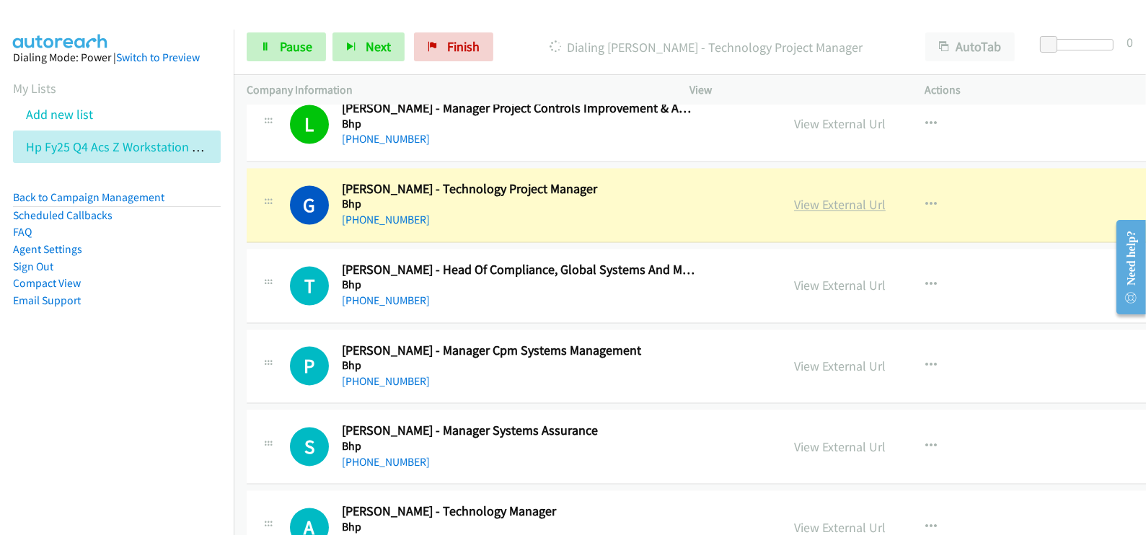
click at [794, 198] on link "View External Url" at bounding box center [840, 204] width 92 height 17
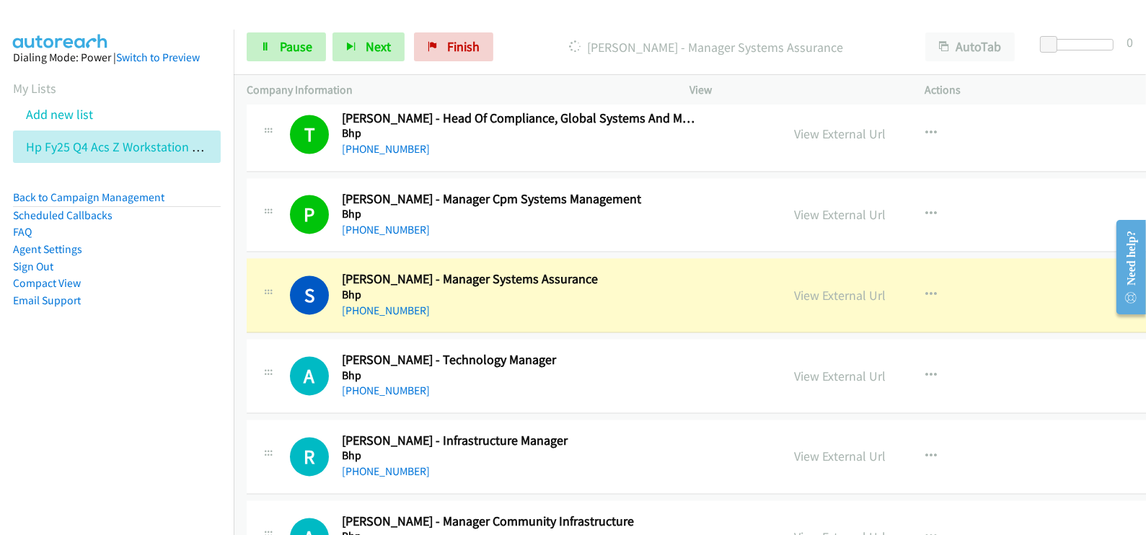
scroll to position [3877, 0]
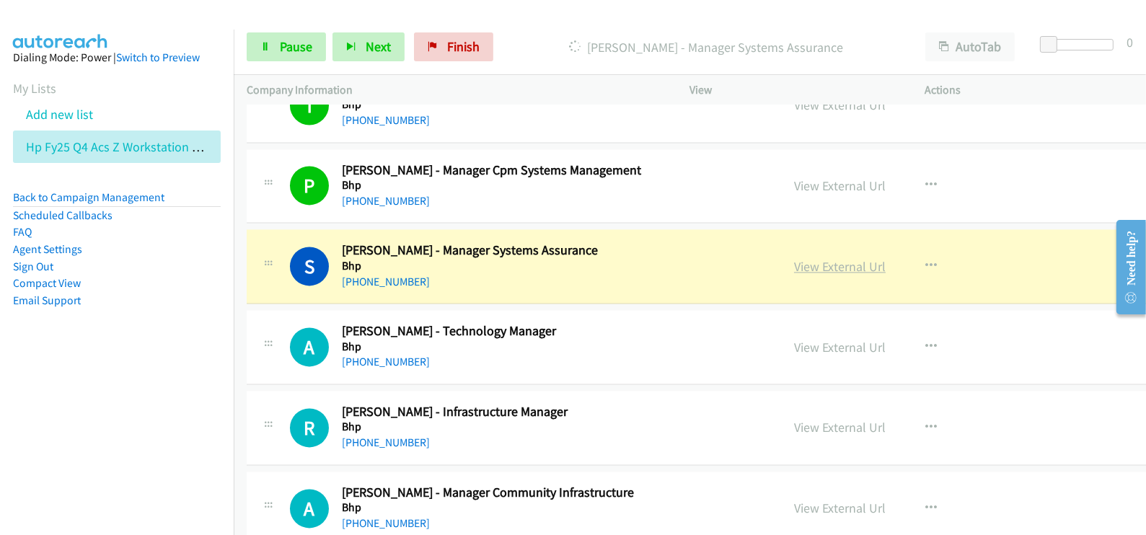
click at [794, 258] on link "View External Url" at bounding box center [840, 266] width 92 height 17
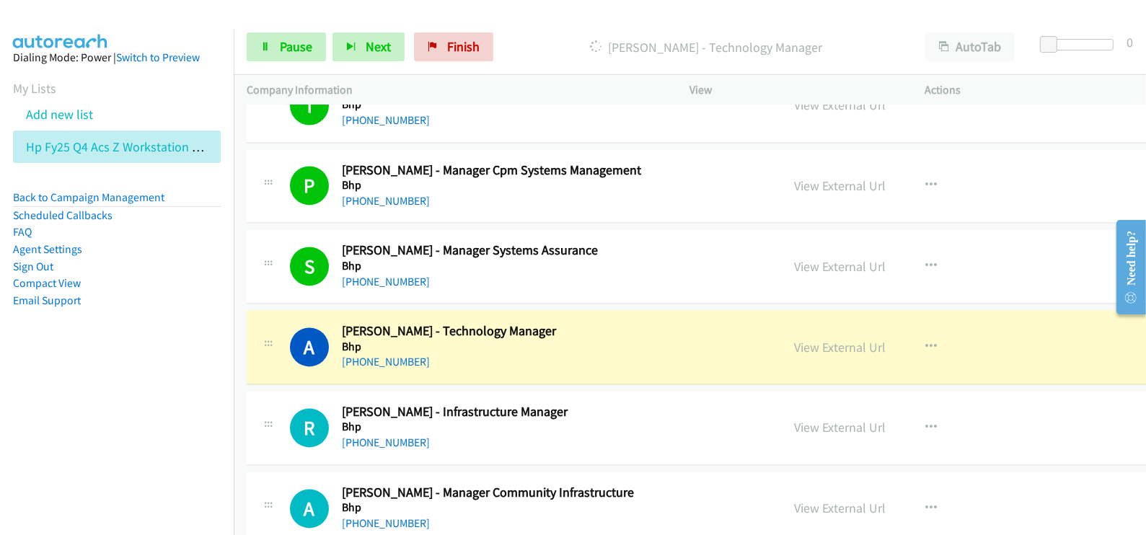
scroll to position [3967, 0]
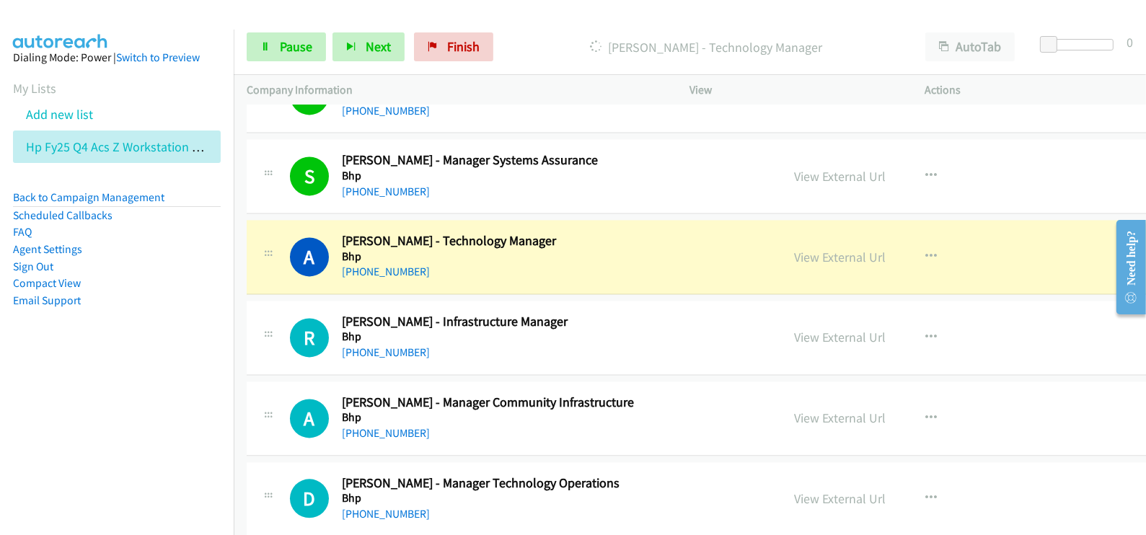
click at [794, 250] on link "View External Url" at bounding box center [840, 257] width 92 height 17
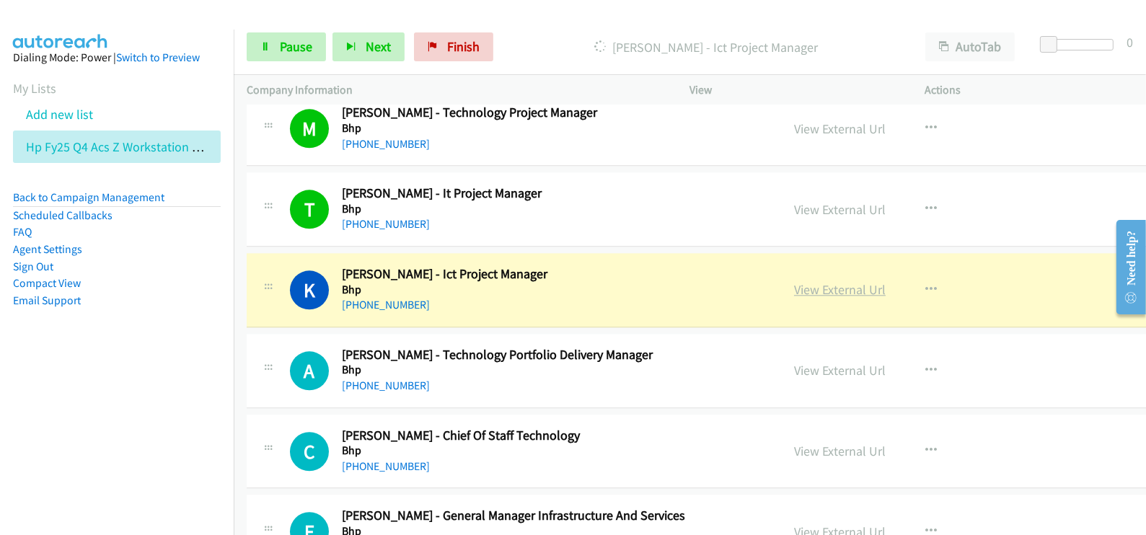
scroll to position [4507, 0]
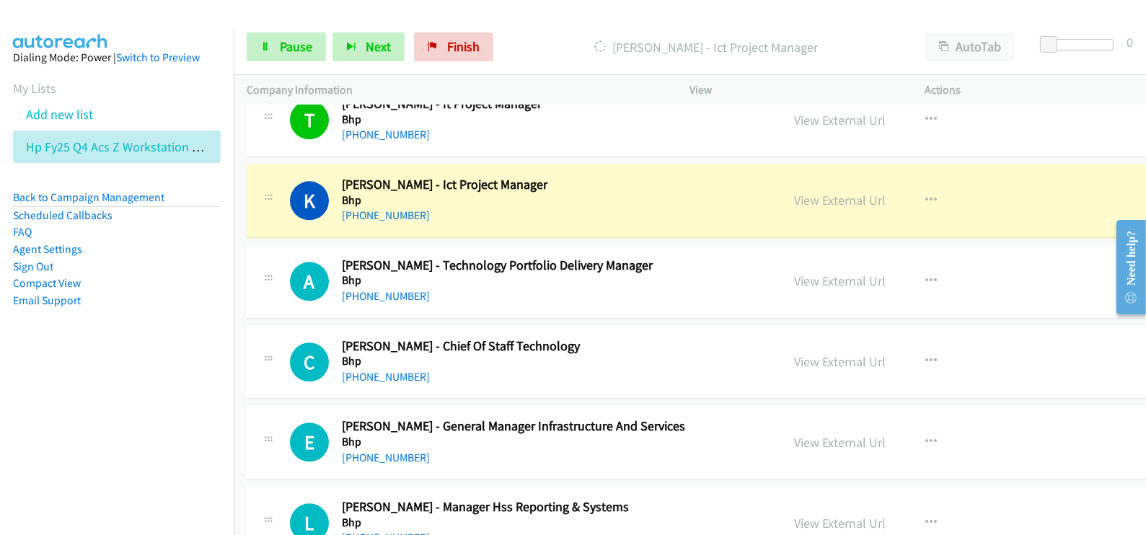
drag, startPoint x: 769, startPoint y: 198, endPoint x: 685, endPoint y: 263, distance: 106.5
click at [794, 195] on link "View External Url" at bounding box center [840, 200] width 92 height 17
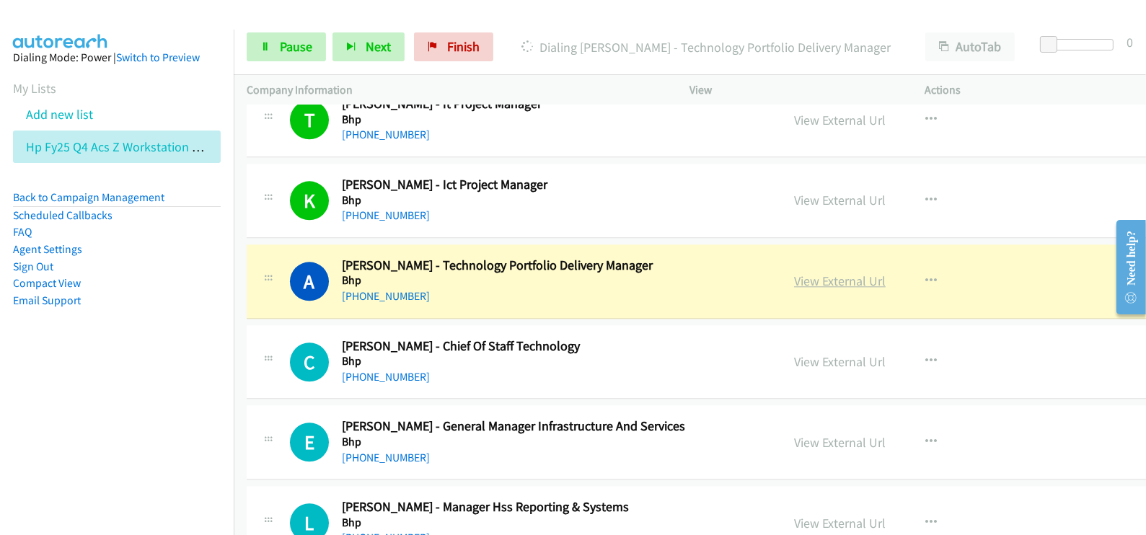
click at [794, 273] on link "View External Url" at bounding box center [840, 281] width 92 height 17
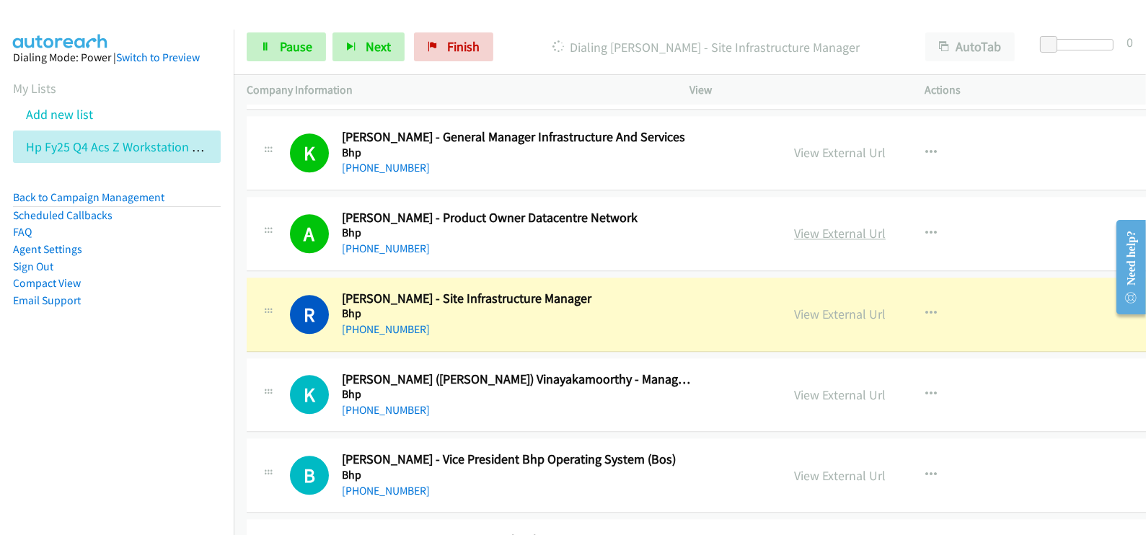
scroll to position [5048, 0]
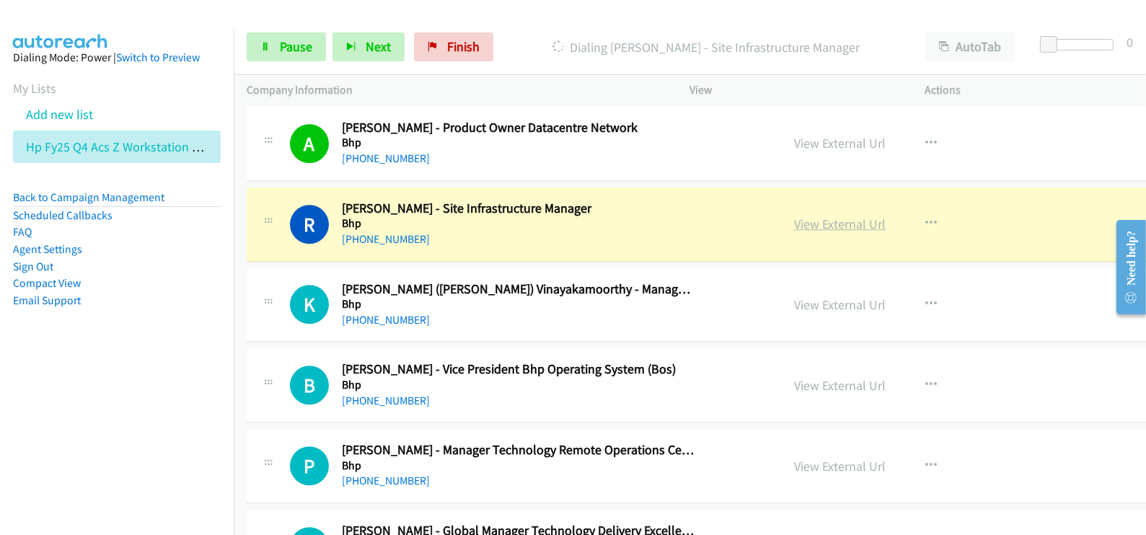
click at [794, 216] on link "View External Url" at bounding box center [840, 224] width 92 height 17
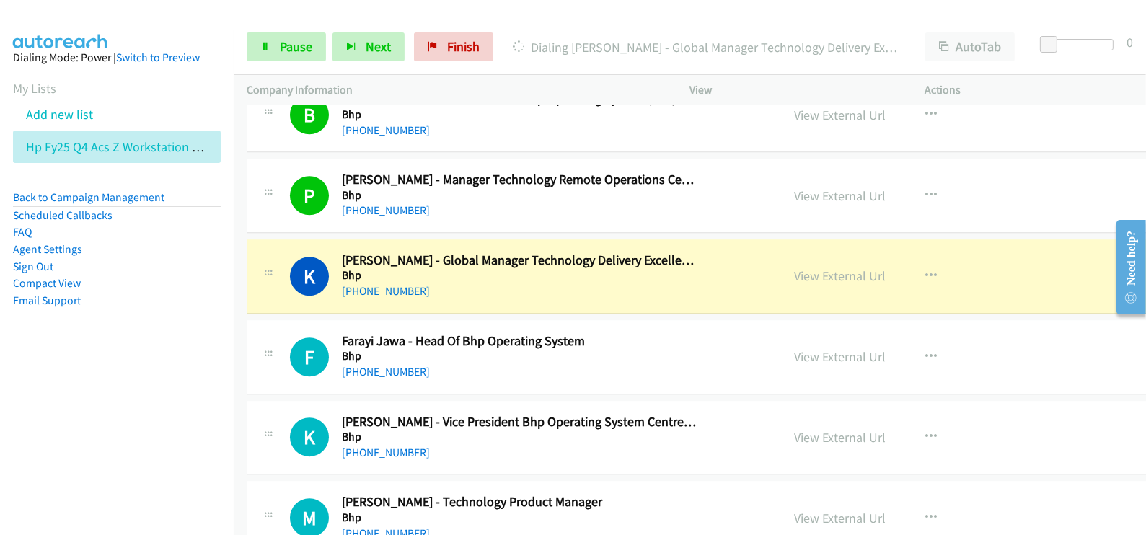
scroll to position [5409, 0]
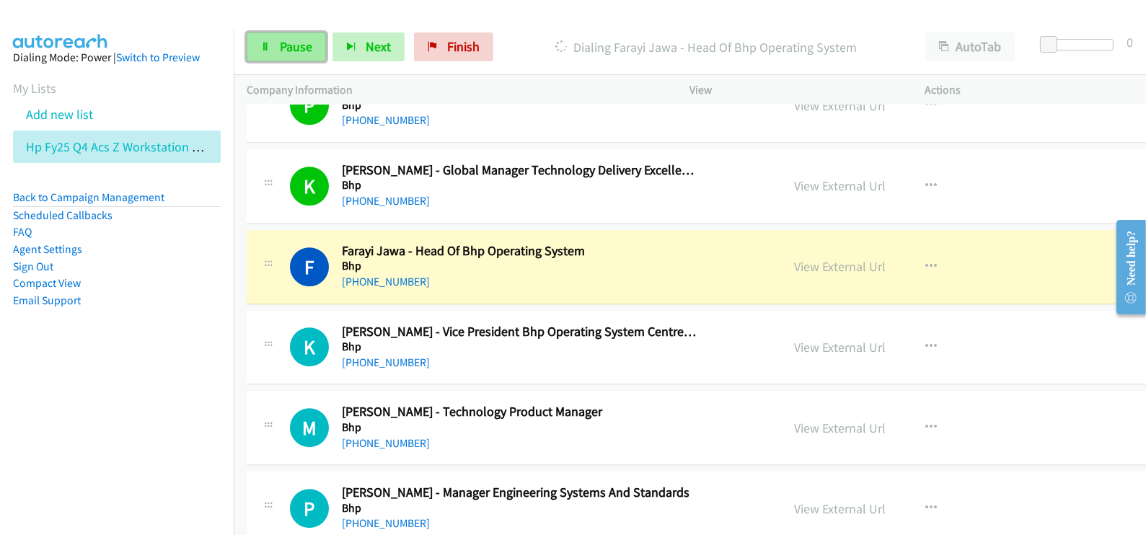
click at [296, 53] on span "Pause" at bounding box center [296, 46] width 32 height 17
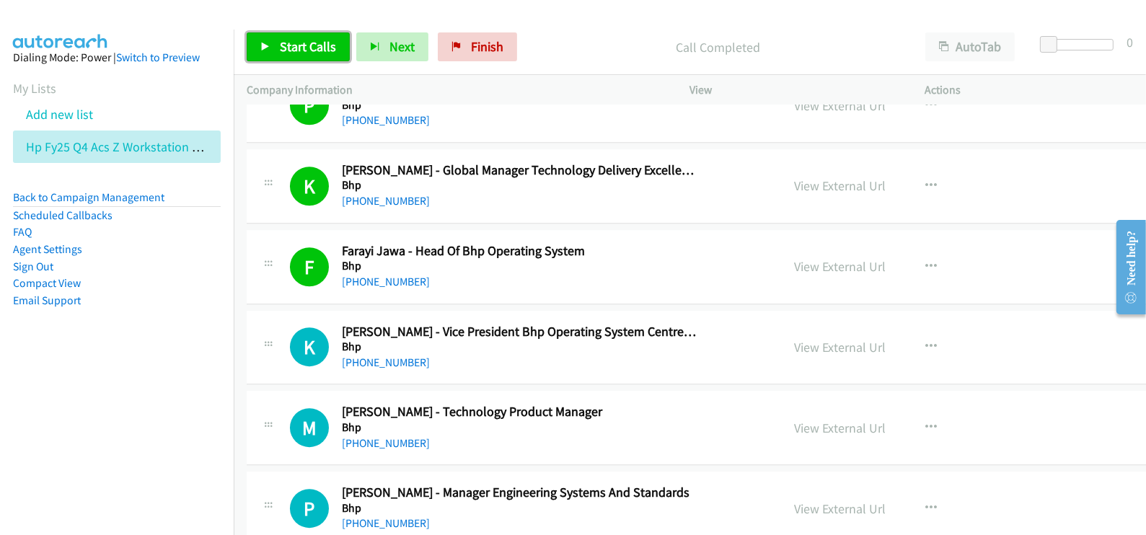
click at [307, 40] on span "Start Calls" at bounding box center [308, 46] width 56 height 17
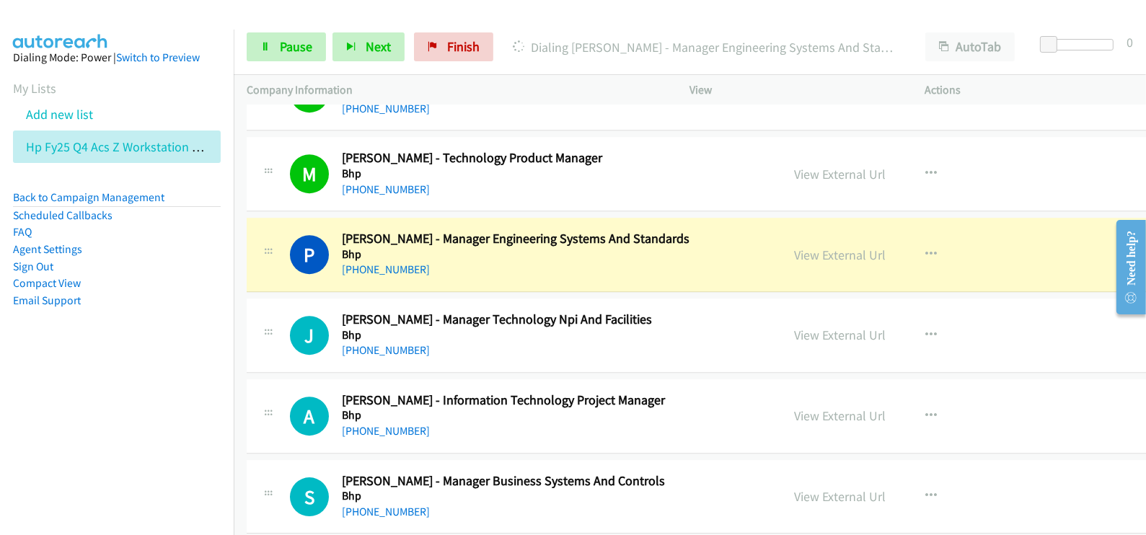
scroll to position [5679, 0]
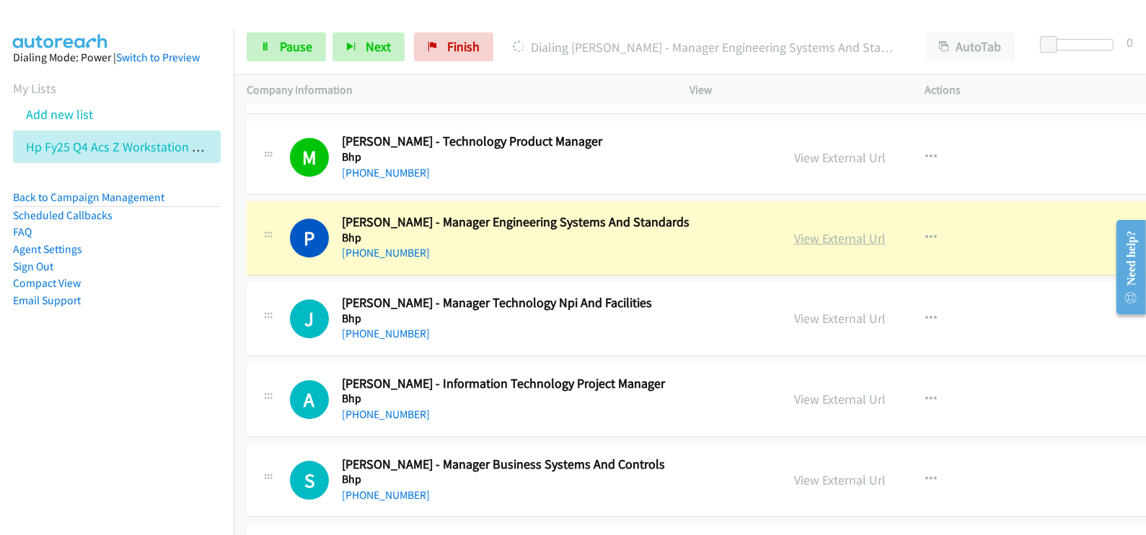
click at [794, 230] on link "View External Url" at bounding box center [840, 238] width 92 height 17
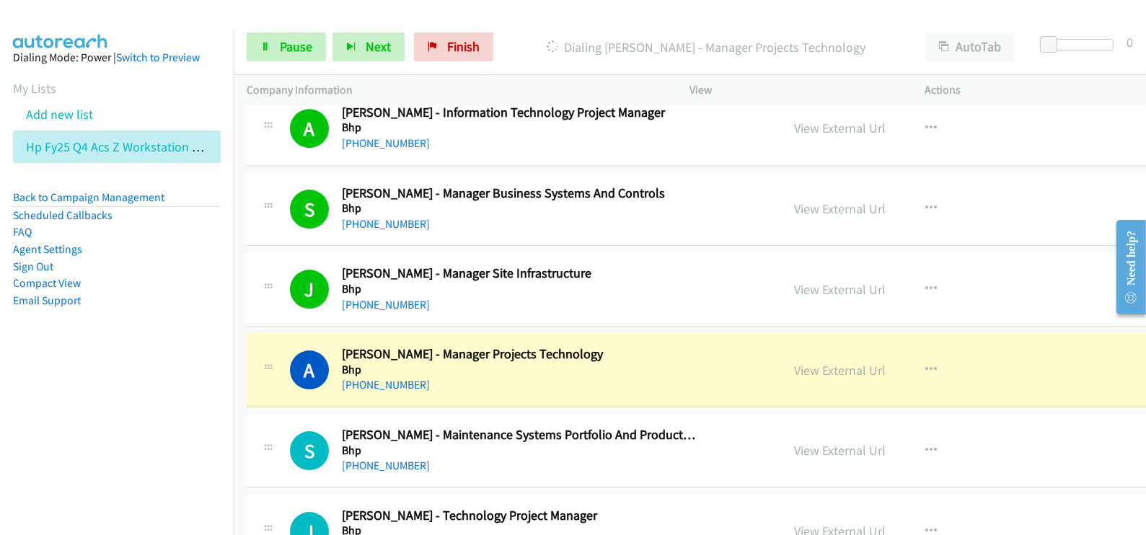
scroll to position [6041, 0]
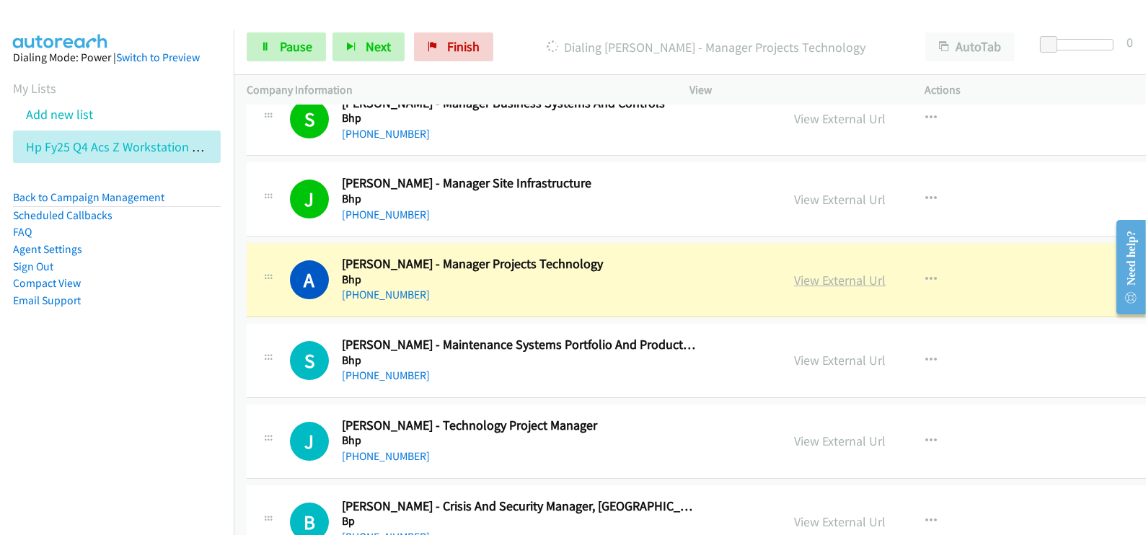
click at [794, 272] on link "View External Url" at bounding box center [840, 280] width 92 height 17
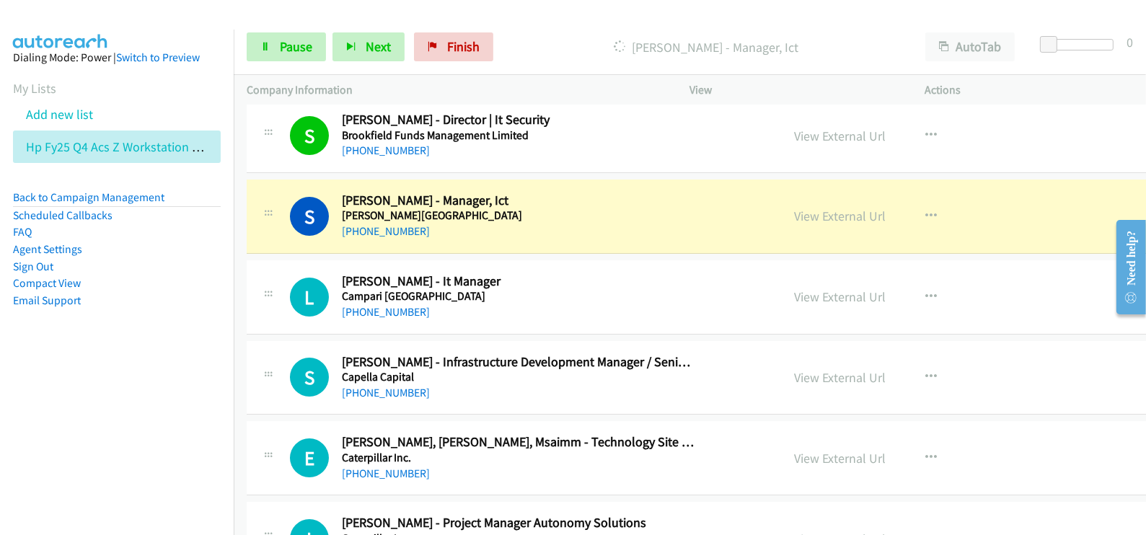
scroll to position [6672, 0]
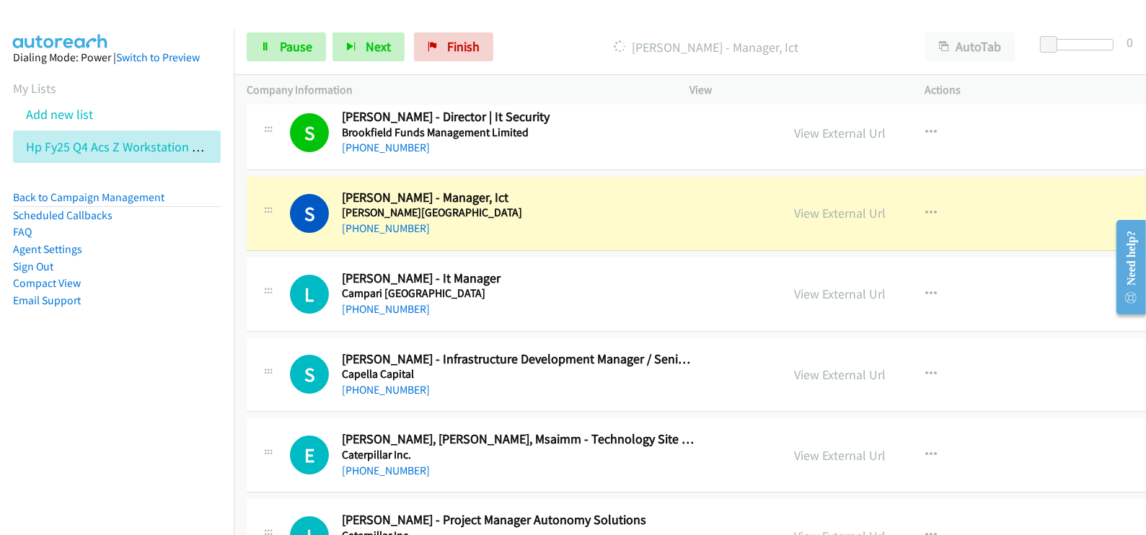
drag, startPoint x: 770, startPoint y: 200, endPoint x: 749, endPoint y: 520, distance: 320.9
click at [794, 205] on link "View External Url" at bounding box center [840, 213] width 92 height 17
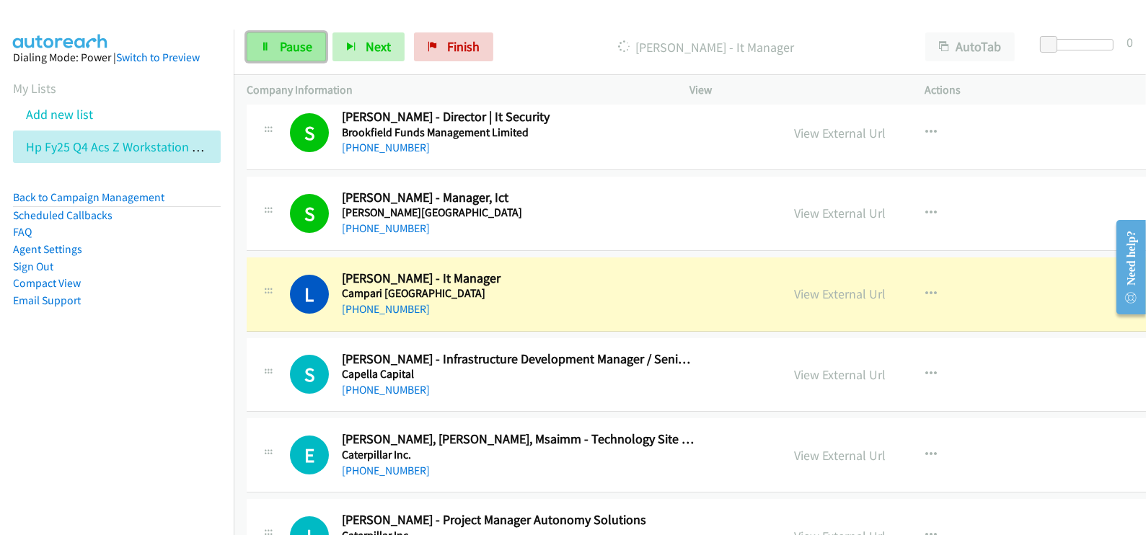
click at [296, 48] on span "Pause" at bounding box center [296, 46] width 32 height 17
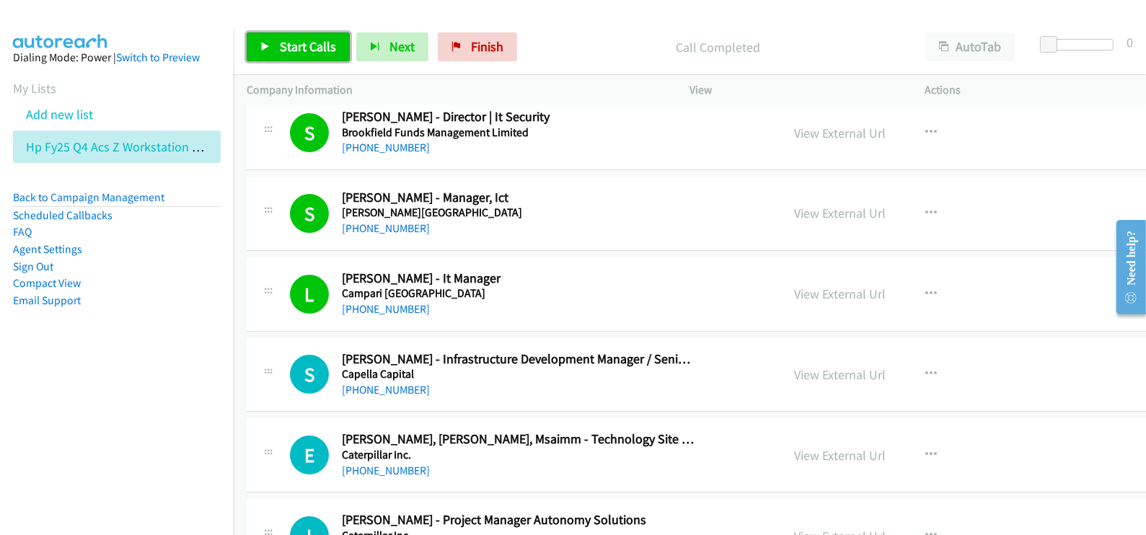
click at [335, 58] on link "Start Calls" at bounding box center [298, 46] width 103 height 29
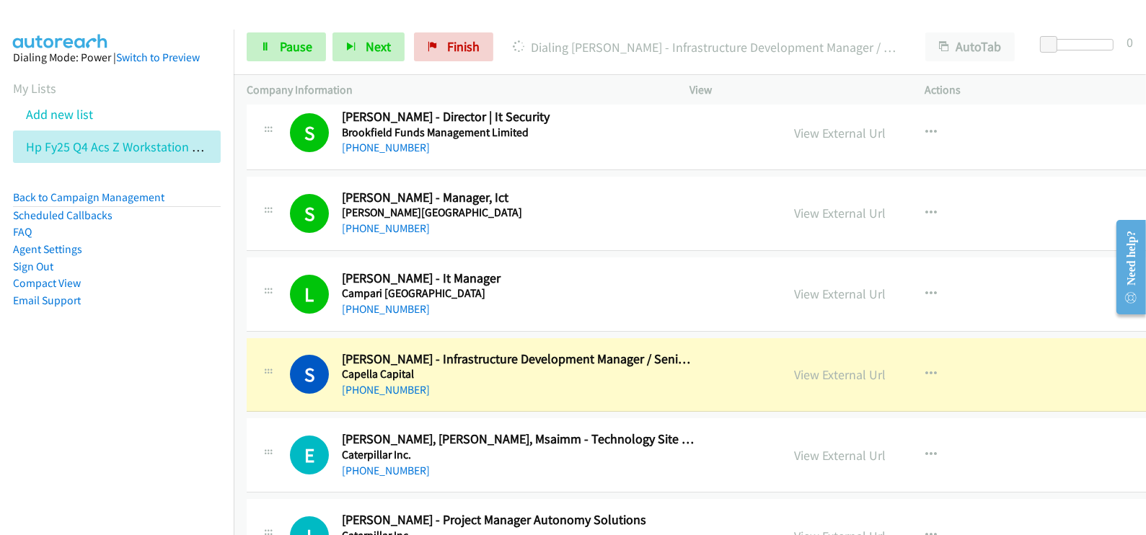
scroll to position [6762, 0]
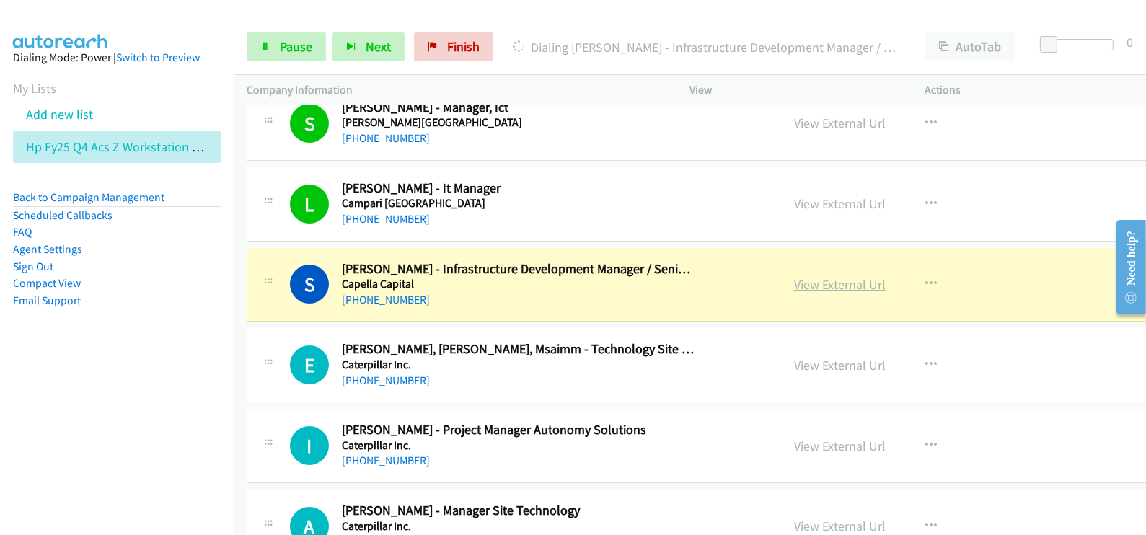
click at [794, 276] on link "View External Url" at bounding box center [840, 284] width 92 height 17
click at [304, 39] on span "Pause" at bounding box center [296, 46] width 32 height 17
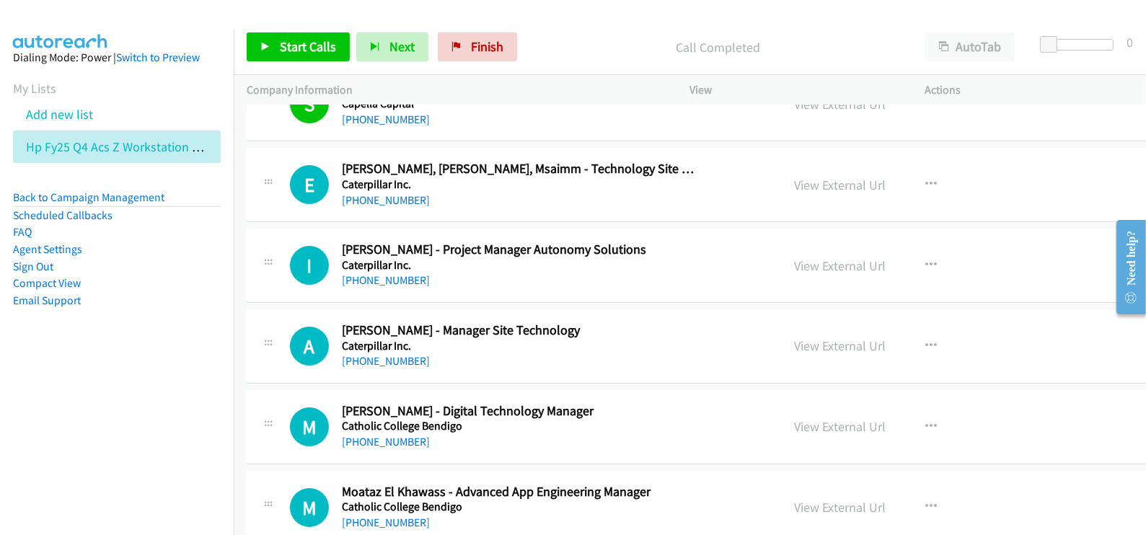
scroll to position [7033, 0]
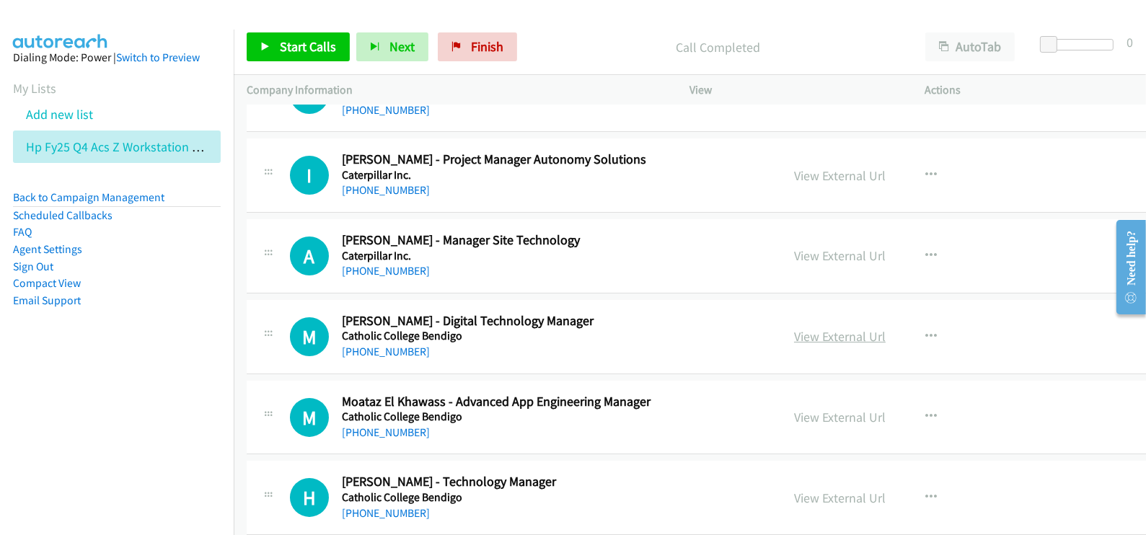
click at [794, 328] on link "View External Url" at bounding box center [840, 336] width 92 height 17
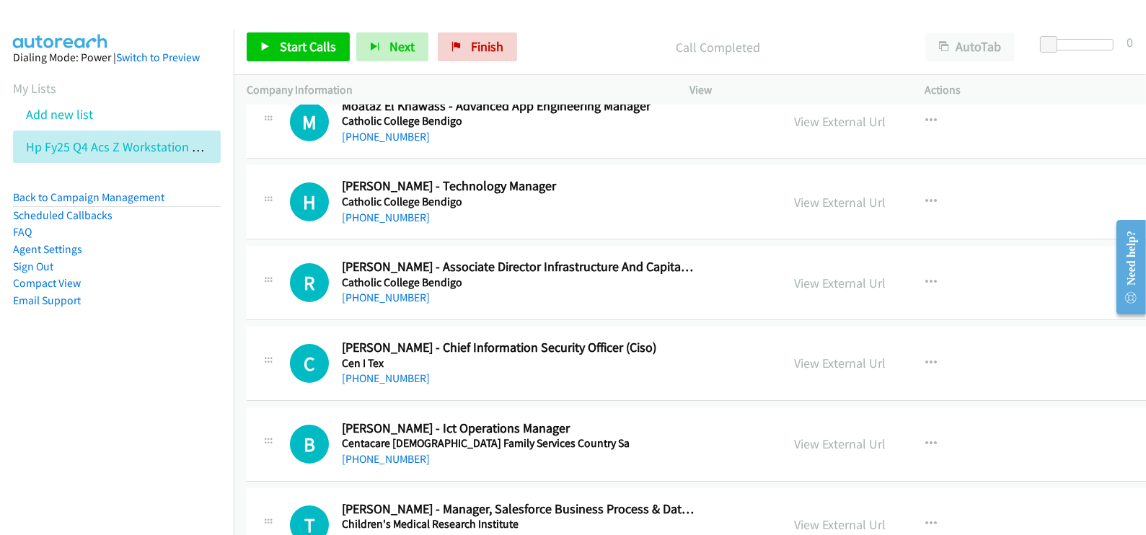
scroll to position [7393, 0]
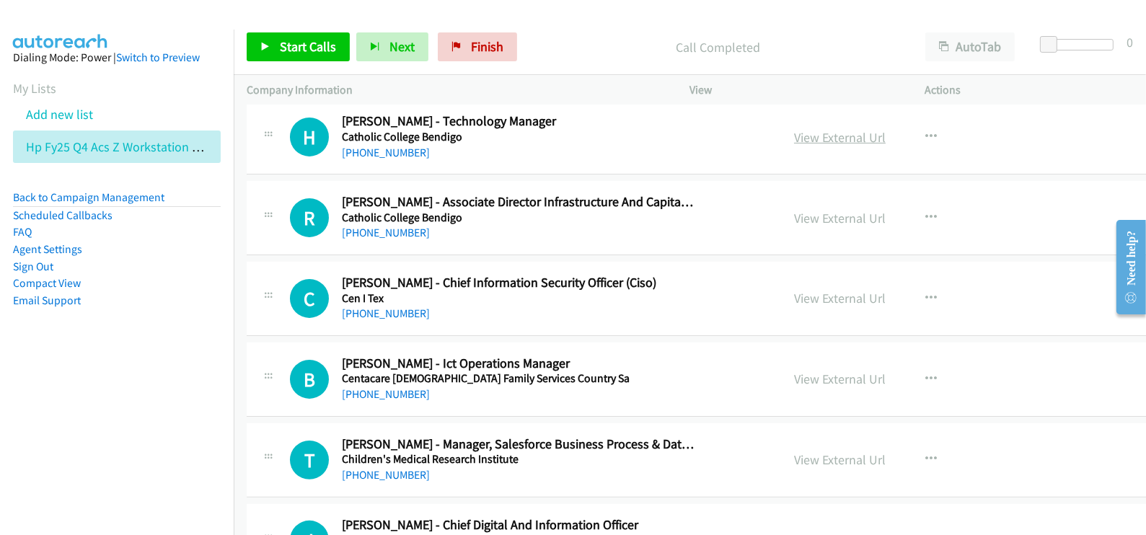
click at [794, 129] on link "View External Url" at bounding box center [840, 137] width 92 height 17
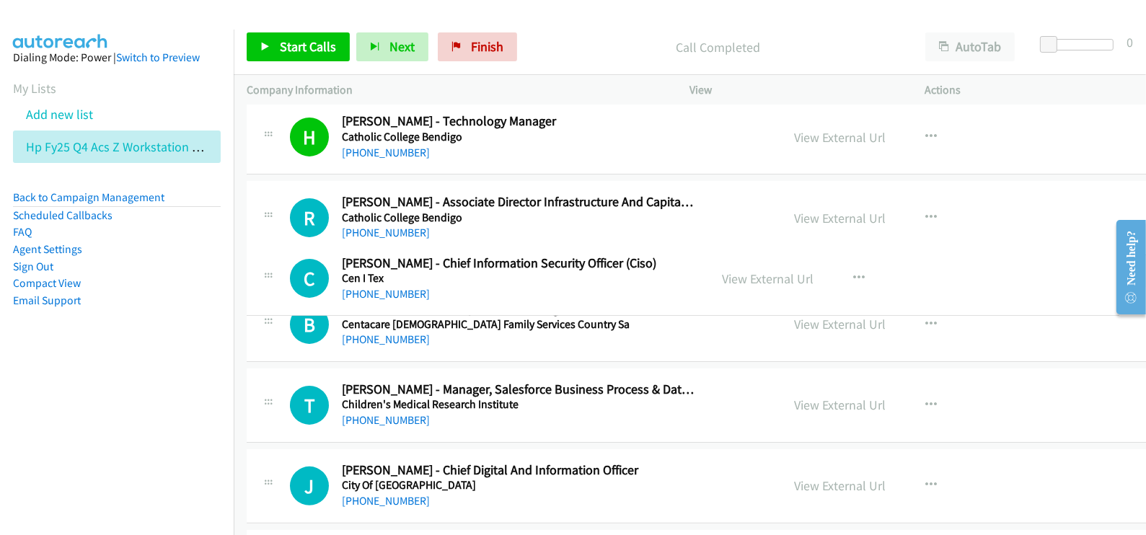
drag, startPoint x: 663, startPoint y: 272, endPoint x: 452, endPoint y: 265, distance: 210.7
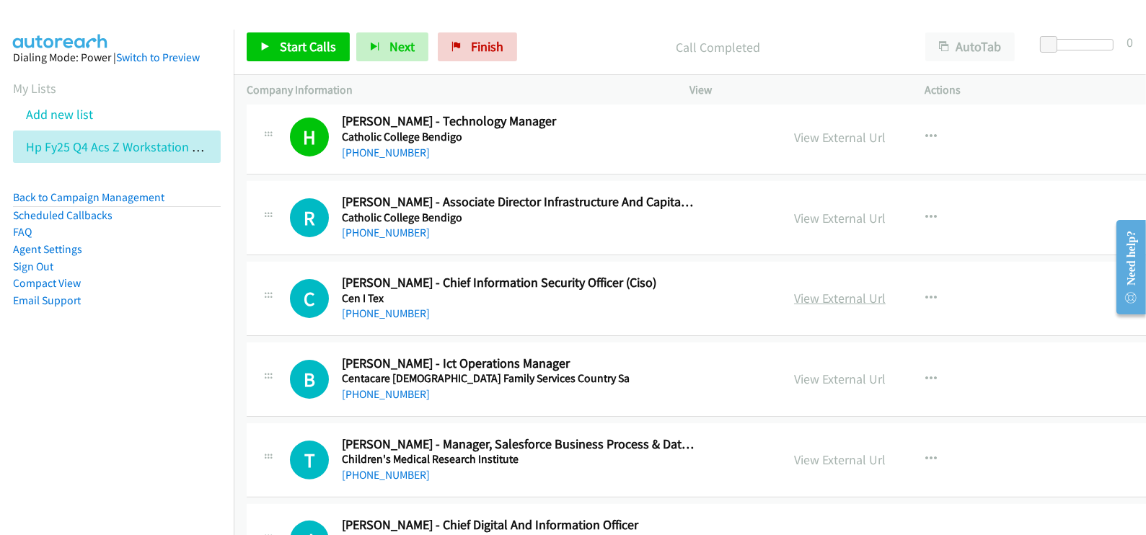
click at [794, 291] on link "View External Url" at bounding box center [840, 298] width 92 height 17
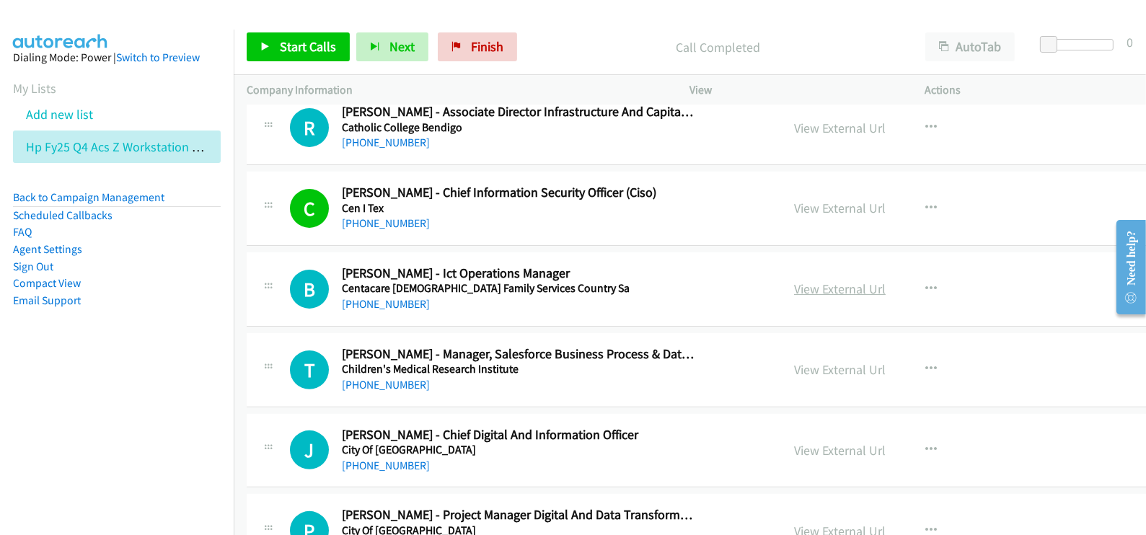
click at [794, 281] on link "View External Url" at bounding box center [840, 289] width 92 height 17
click at [301, 52] on span "Start Calls" at bounding box center [308, 46] width 56 height 17
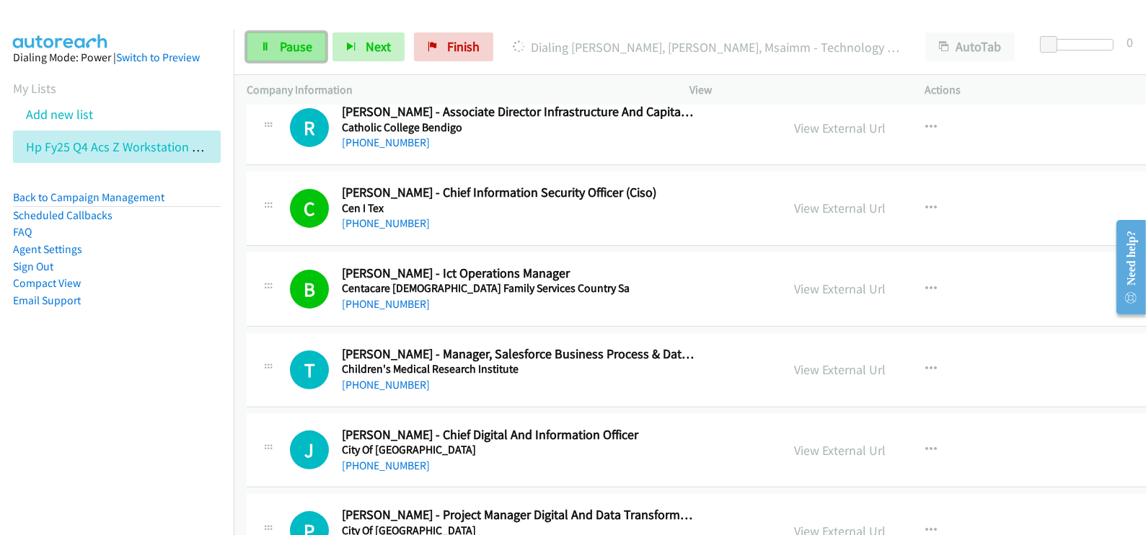
click at [310, 45] on span "Pause" at bounding box center [296, 46] width 32 height 17
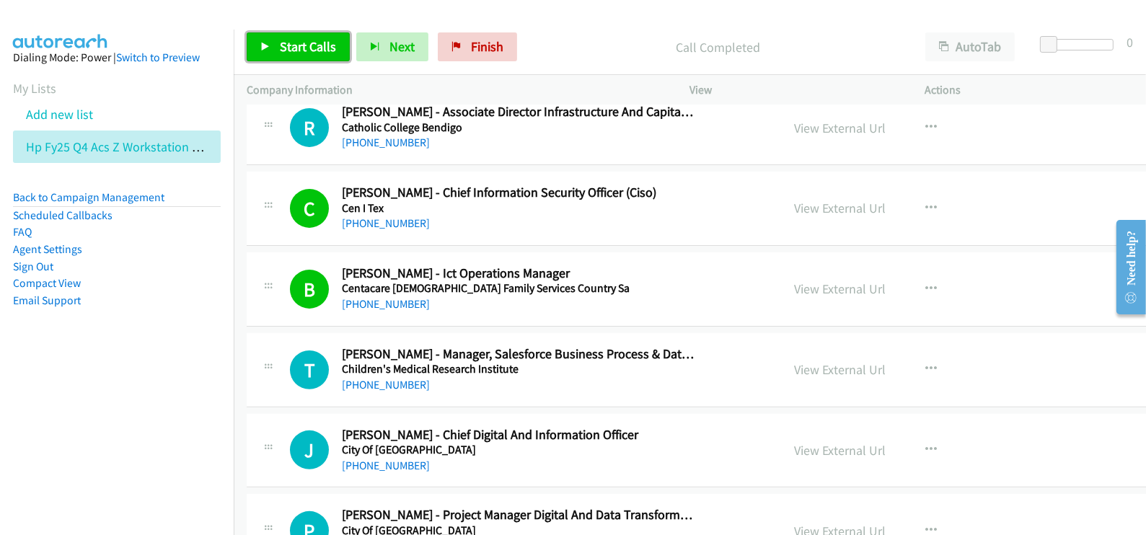
click at [318, 48] on span "Start Calls" at bounding box center [308, 46] width 56 height 17
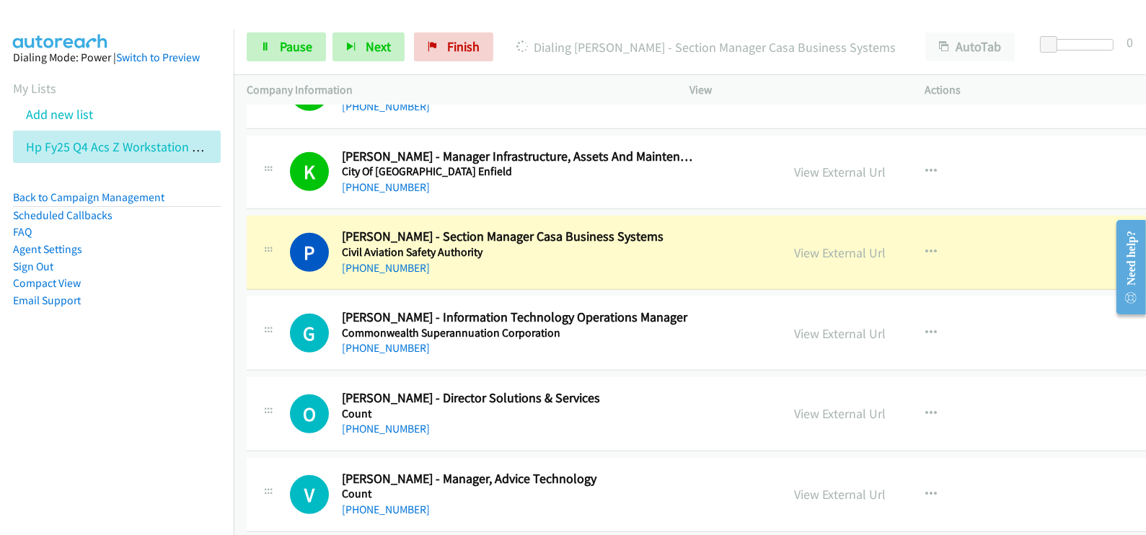
scroll to position [8205, 0]
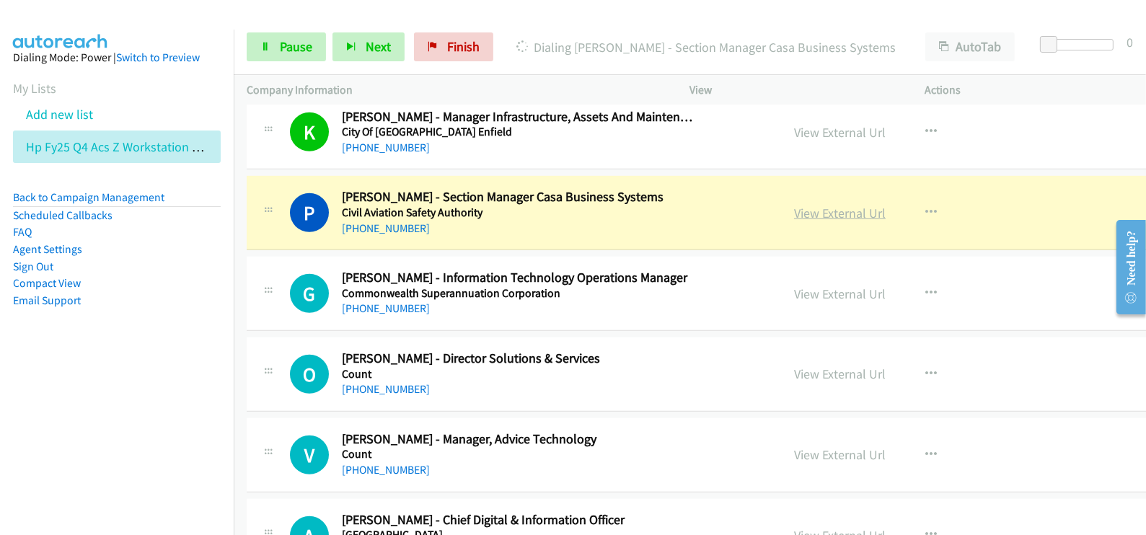
click at [794, 205] on link "View External Url" at bounding box center [840, 213] width 92 height 17
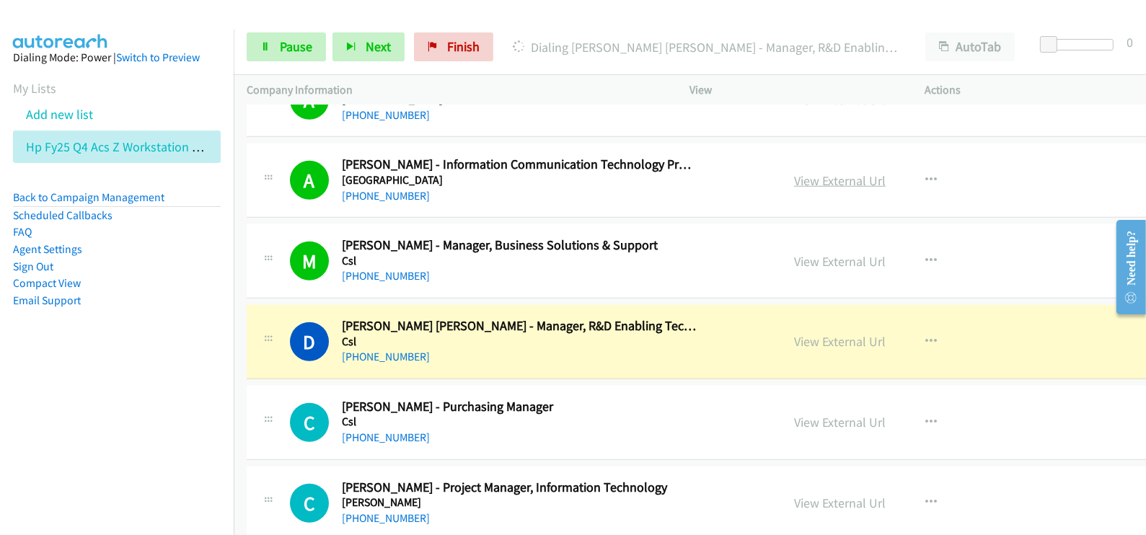
scroll to position [8746, 0]
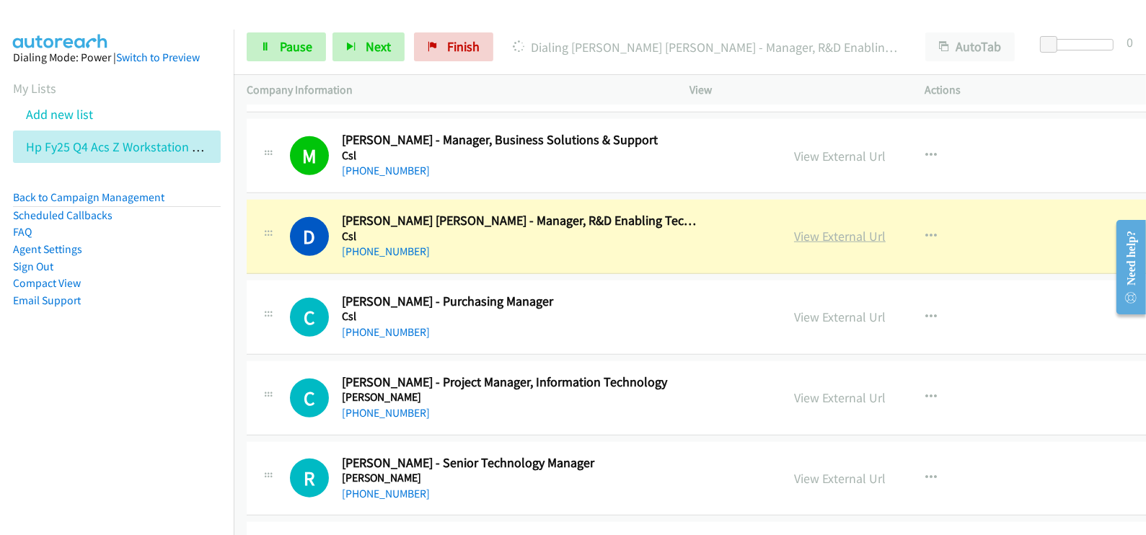
click at [794, 228] on link "View External Url" at bounding box center [840, 236] width 92 height 17
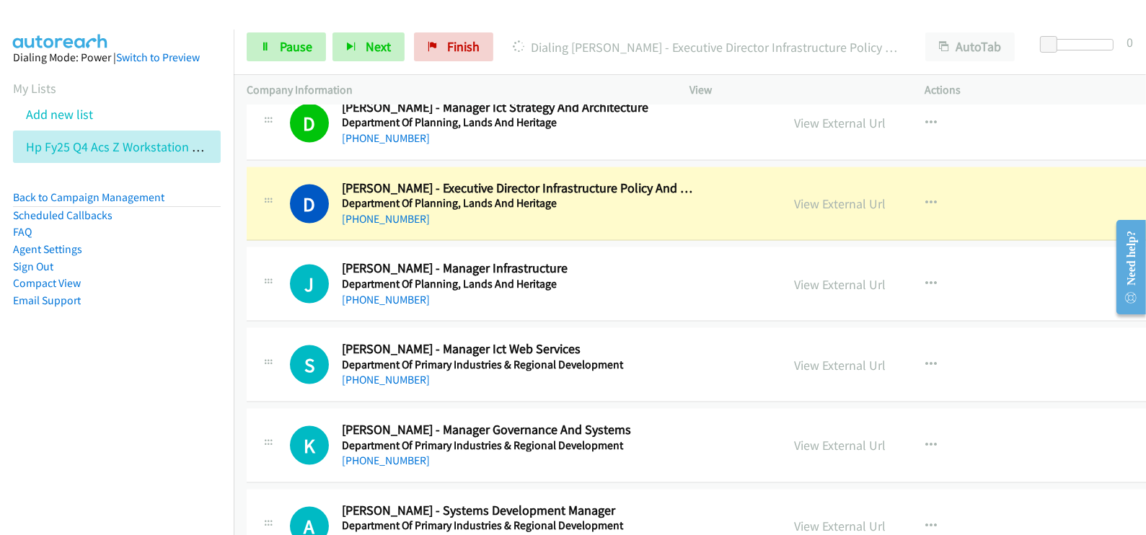
scroll to position [9827, 0]
click at [794, 195] on link "View External Url" at bounding box center [840, 203] width 92 height 17
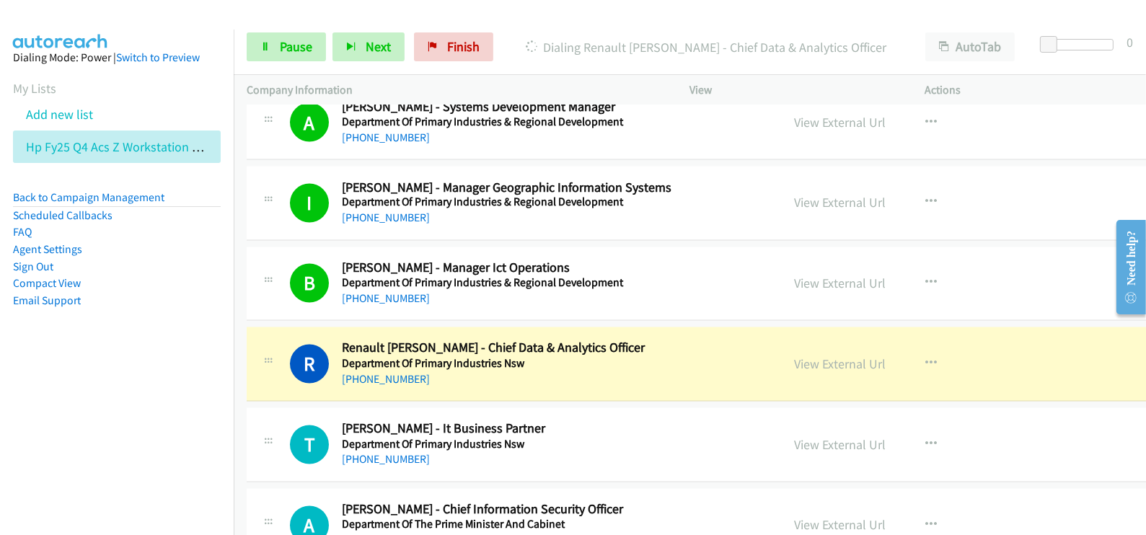
scroll to position [10278, 0]
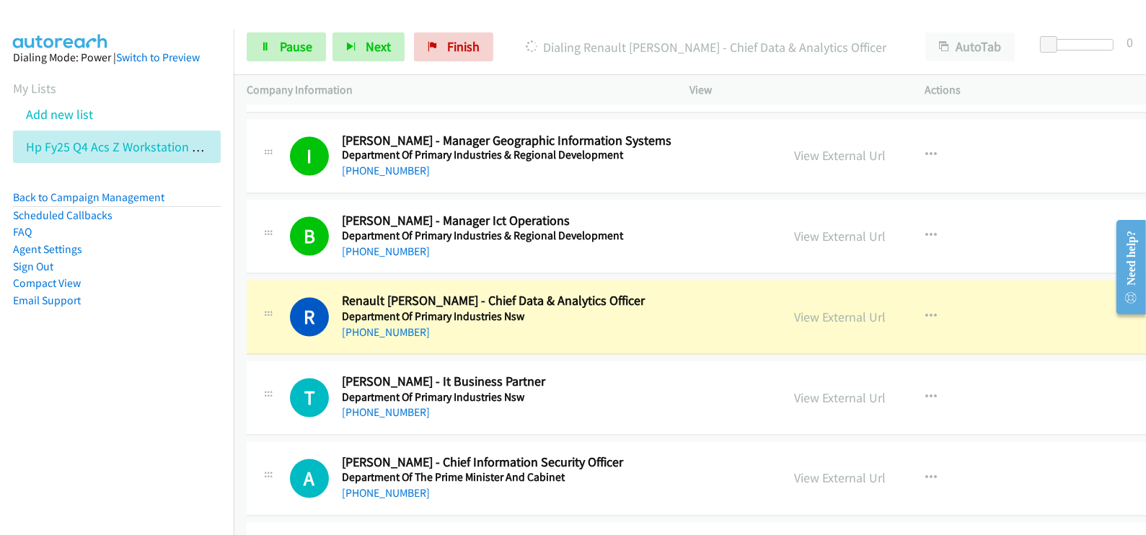
click at [794, 308] on div "View External Url" at bounding box center [840, 317] width 92 height 19
click at [794, 309] on link "View External Url" at bounding box center [840, 317] width 92 height 17
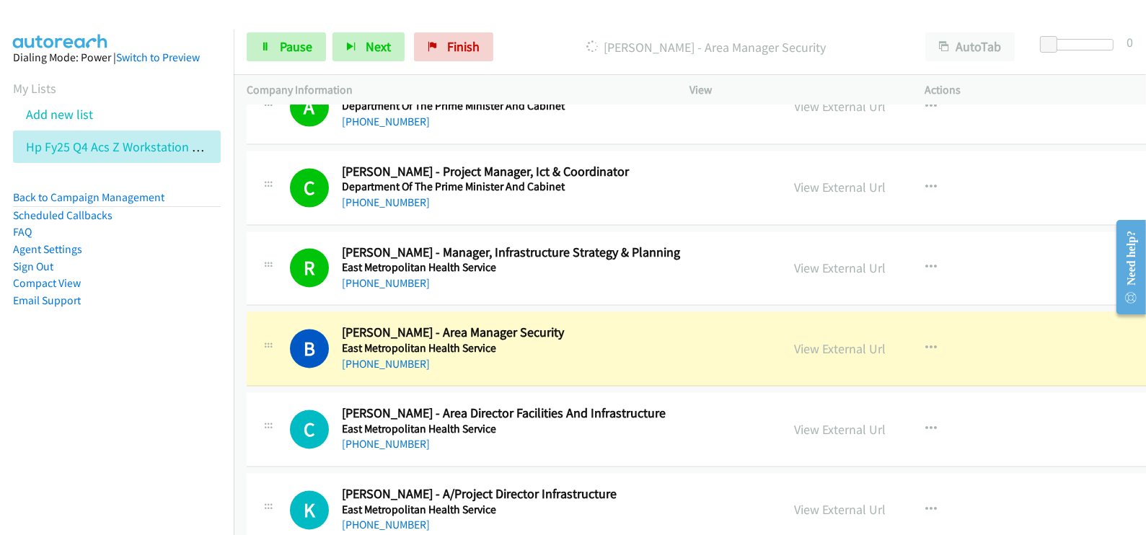
scroll to position [10728, 0]
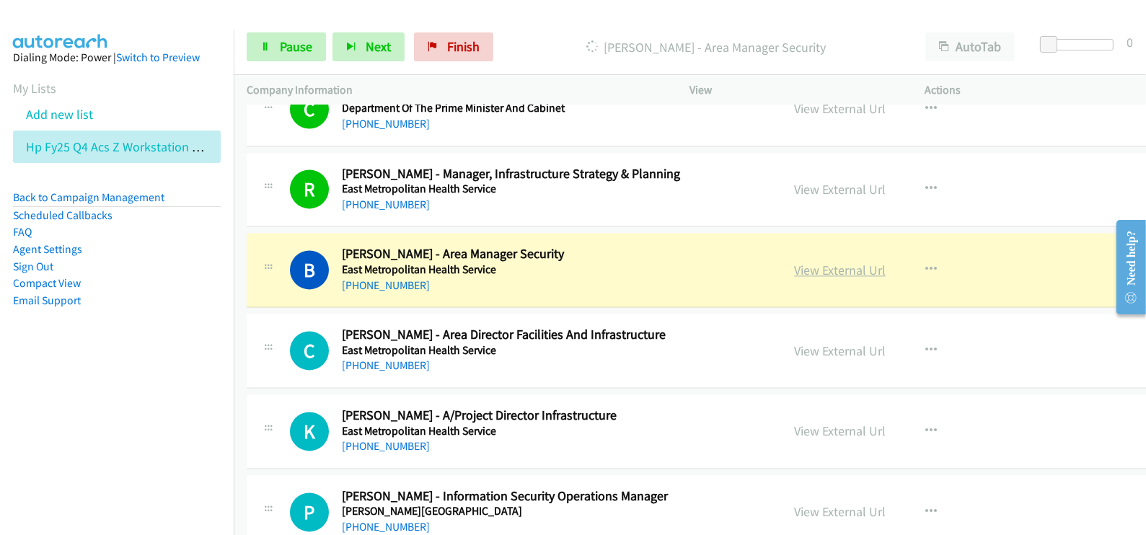
click at [794, 262] on link "View External Url" at bounding box center [840, 270] width 92 height 17
click at [301, 44] on span "Pause" at bounding box center [296, 46] width 32 height 17
